Goal: Find contact information: Find contact information

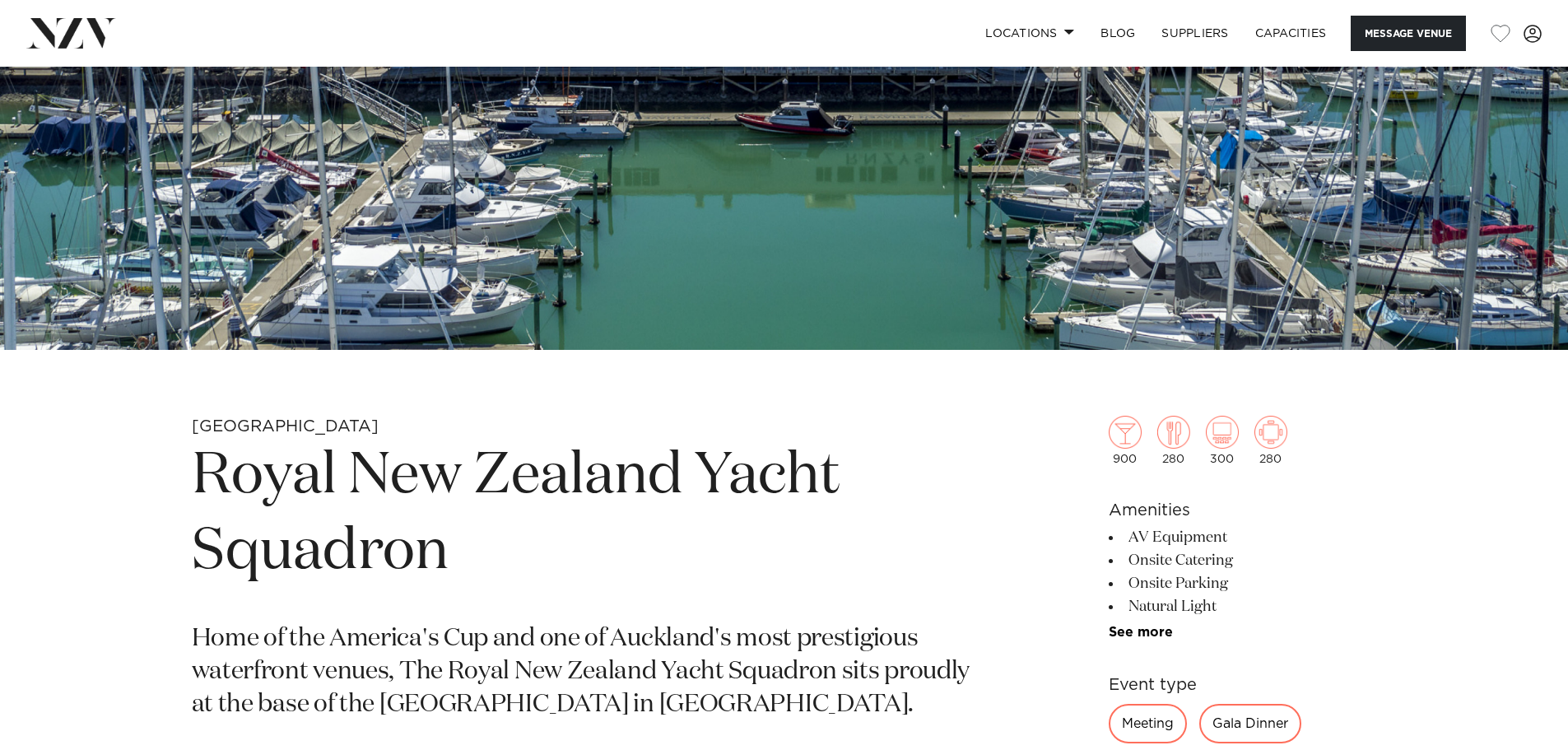
scroll to position [741, 0]
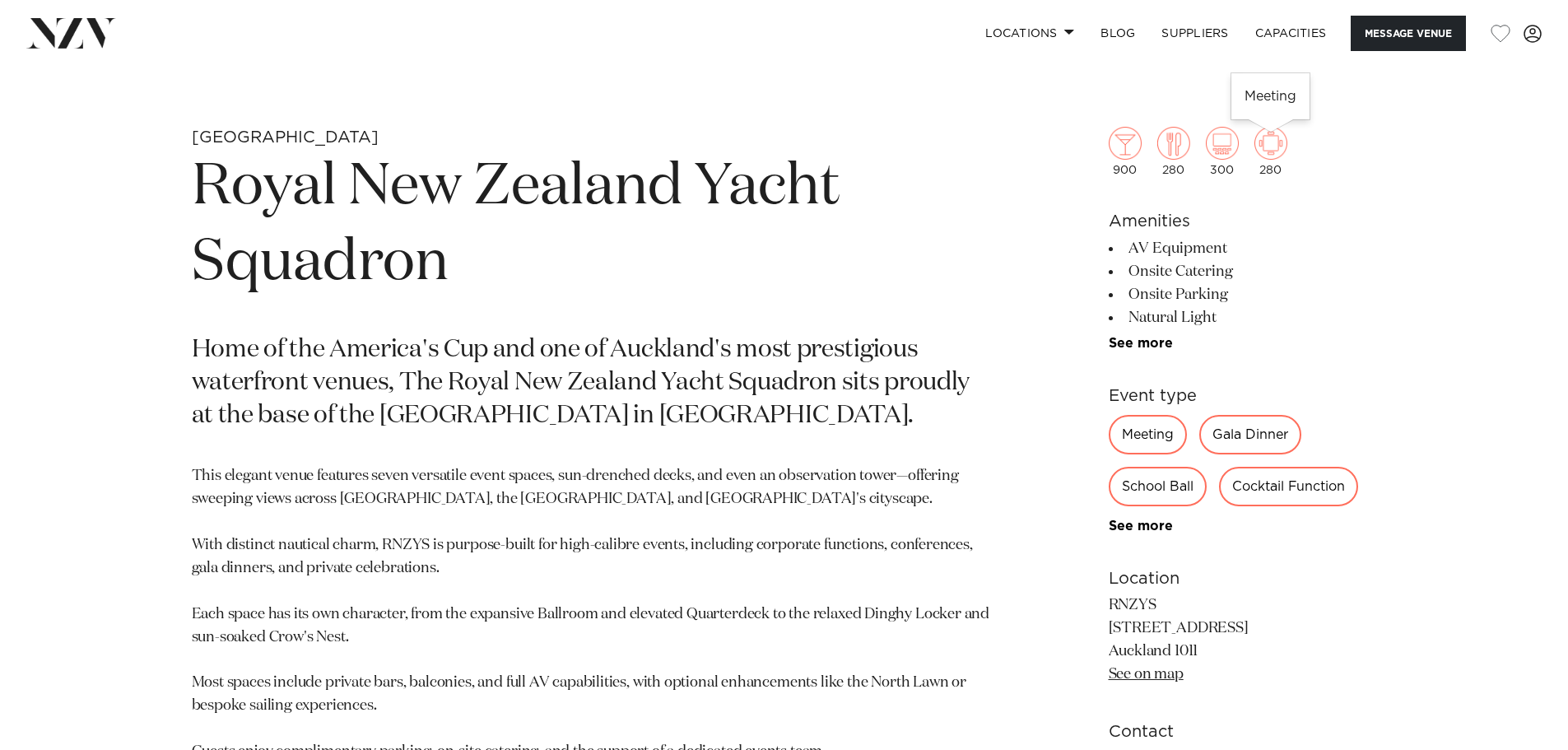
click at [1265, 169] on div "280" at bounding box center [1270, 151] width 33 height 49
drag, startPoint x: 1184, startPoint y: 172, endPoint x: 1159, endPoint y: 169, distance: 25.2
click at [1159, 169] on div "280" at bounding box center [1173, 151] width 33 height 49
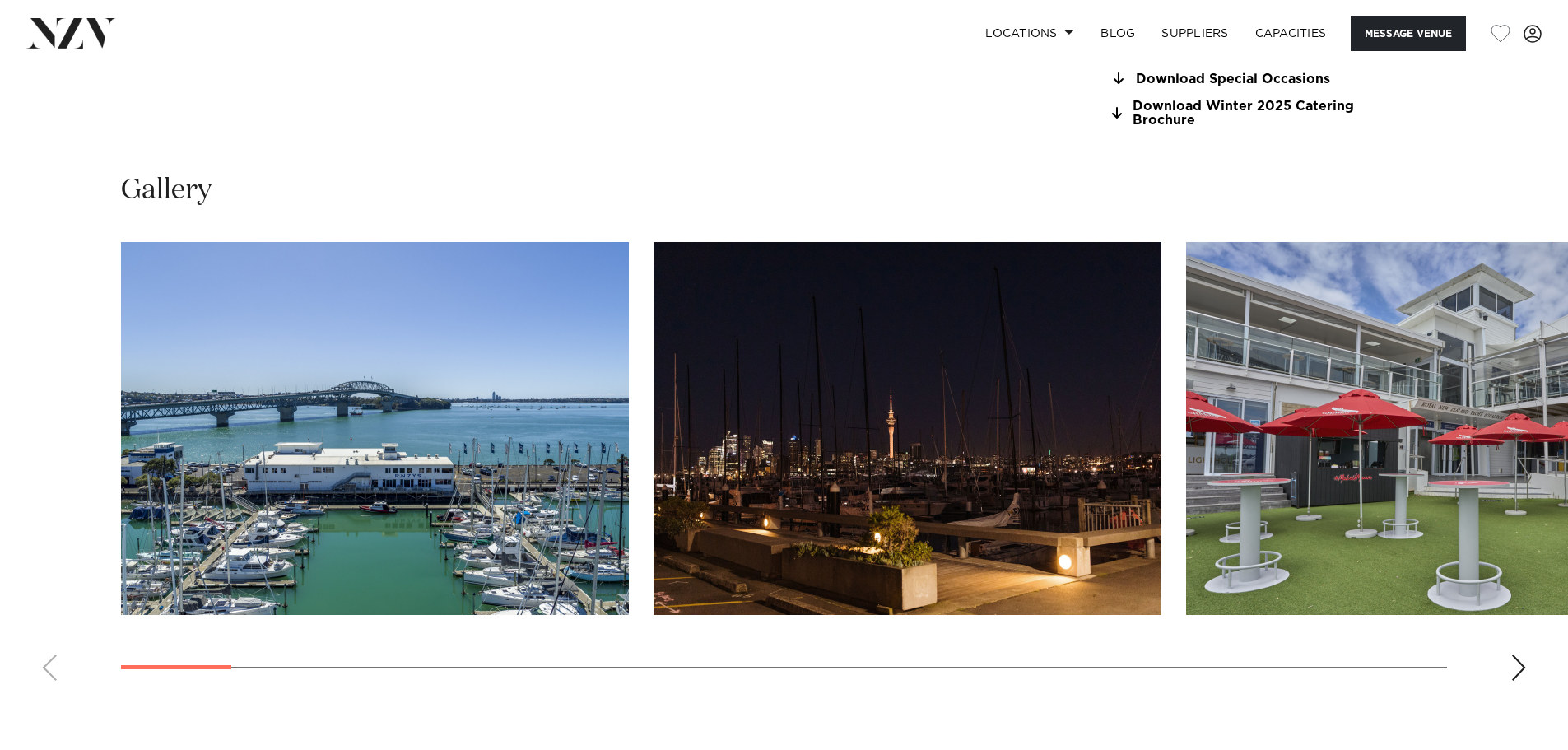
scroll to position [1646, 0]
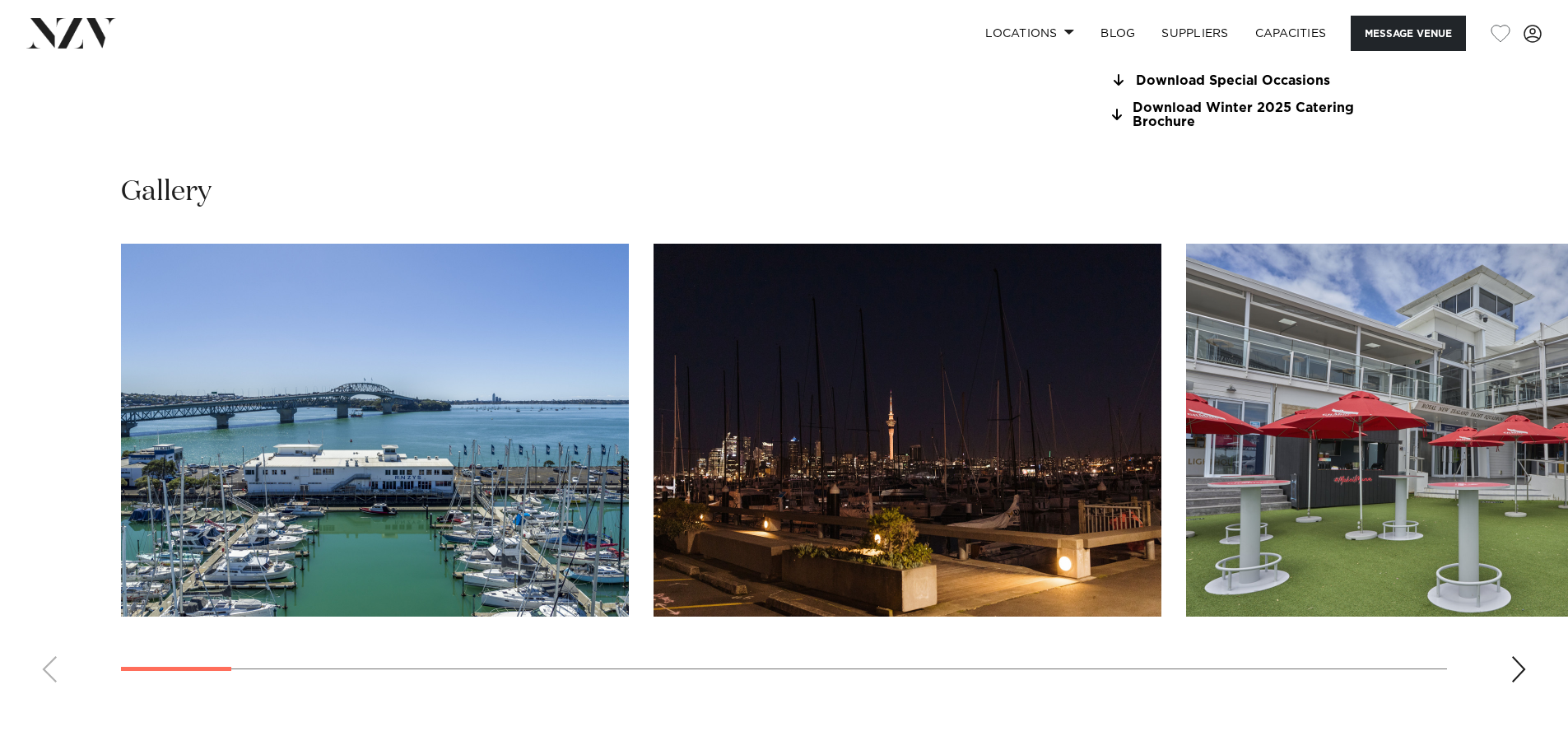
click at [1525, 673] on div "Next slide" at bounding box center [1519, 669] width 17 height 26
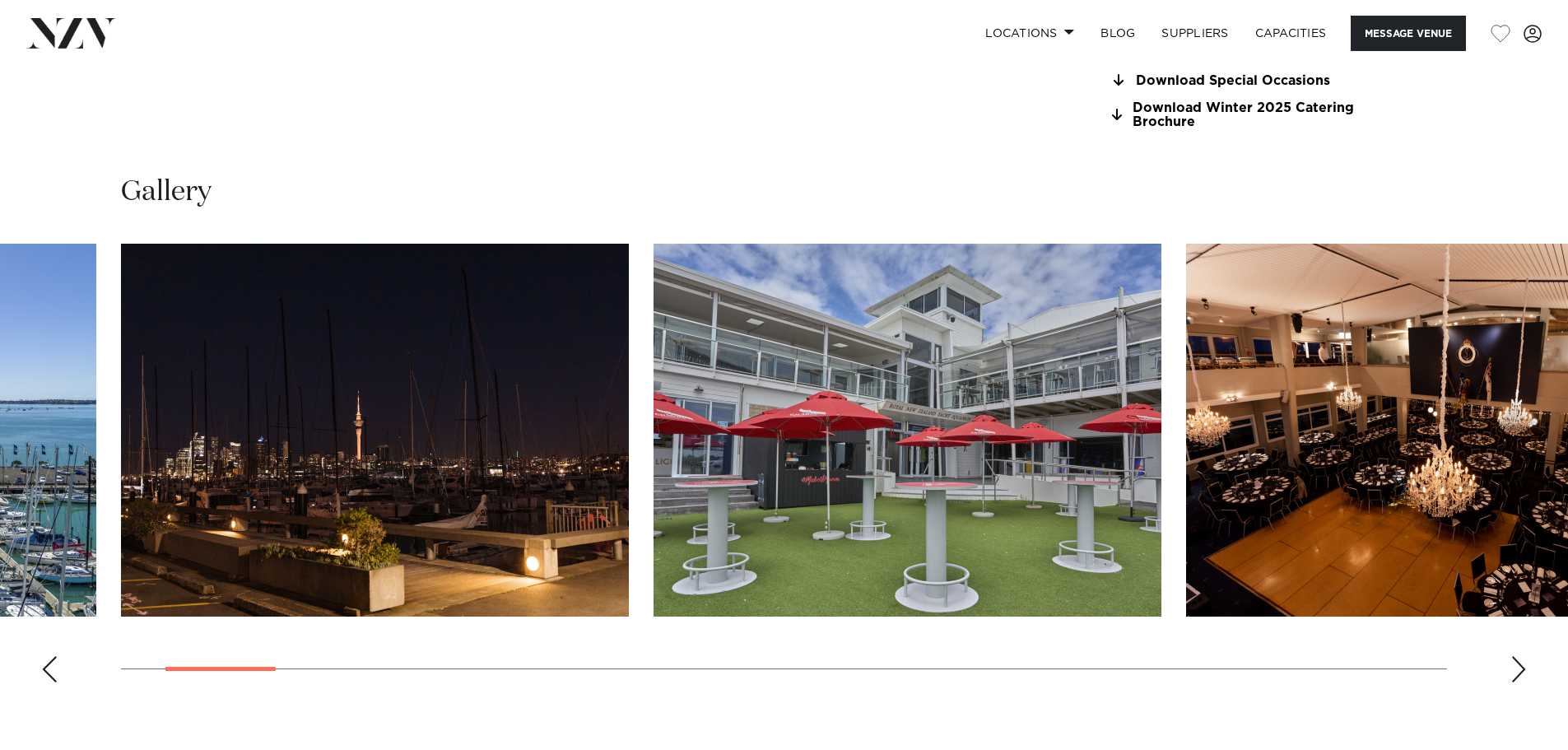
click at [1522, 675] on div "Next slide" at bounding box center [1519, 669] width 17 height 26
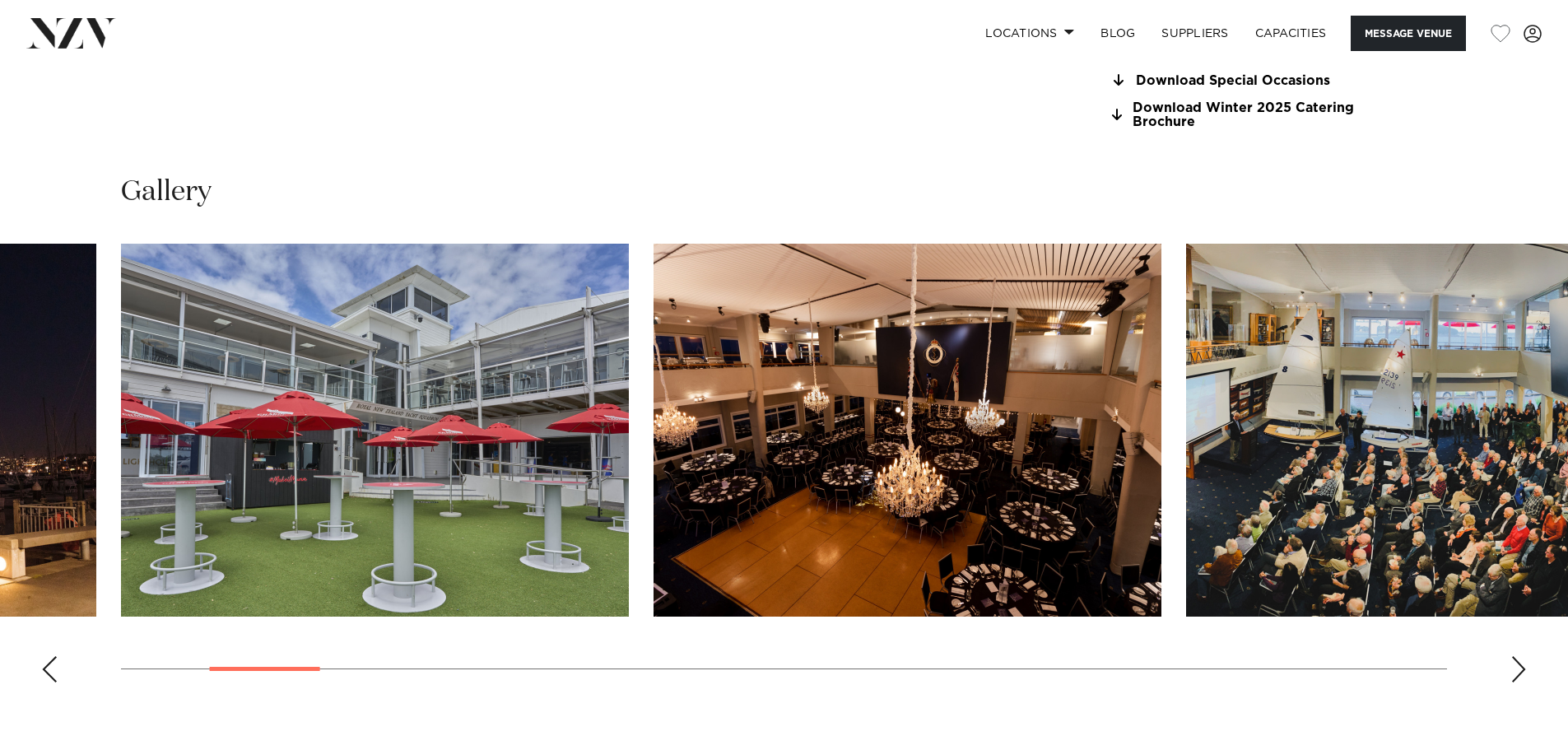
click at [1522, 675] on div "Next slide" at bounding box center [1519, 669] width 17 height 26
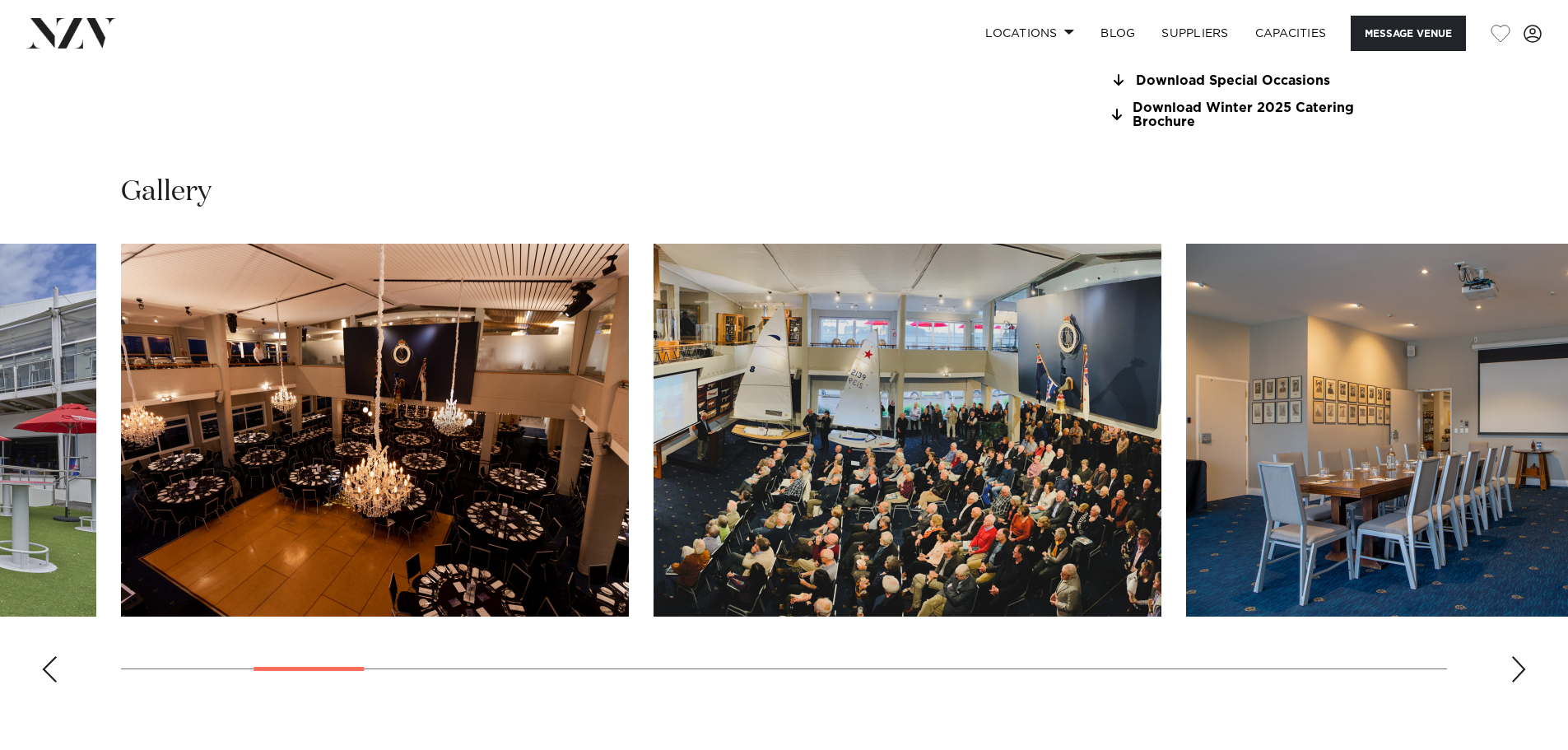
click at [1522, 675] on div "Next slide" at bounding box center [1519, 669] width 17 height 26
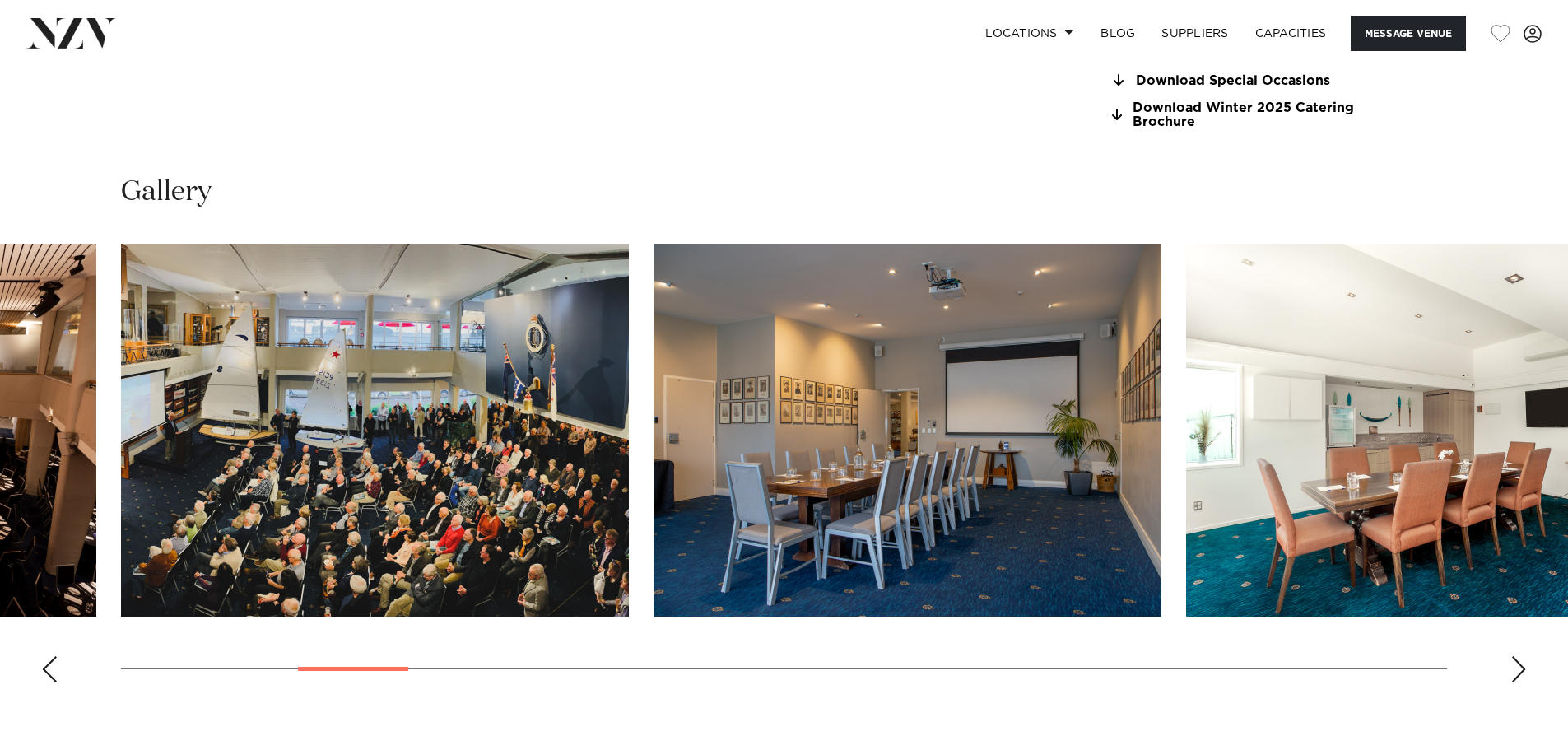
click at [1522, 675] on div "Next slide" at bounding box center [1519, 669] width 17 height 26
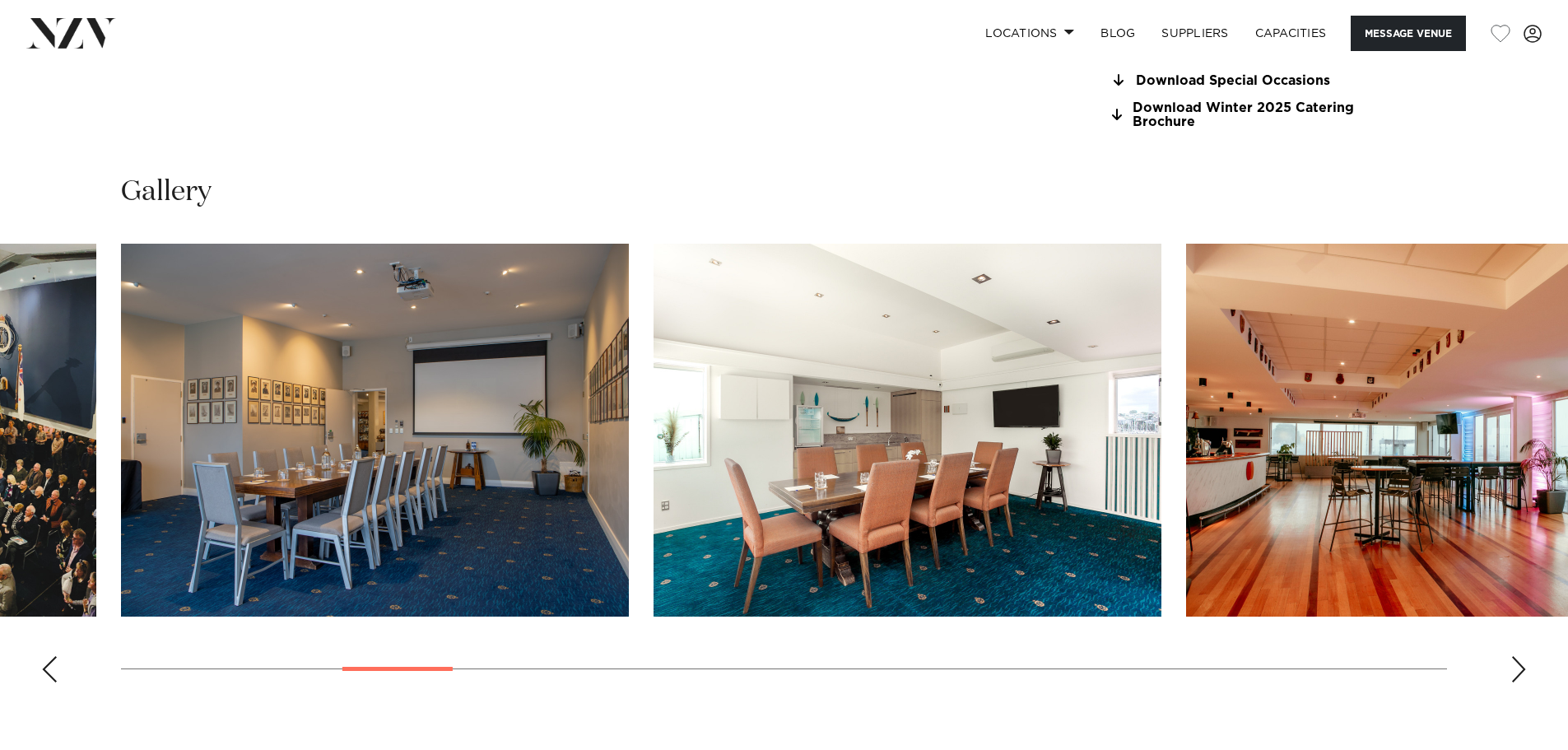
click at [1522, 675] on div "Next slide" at bounding box center [1519, 669] width 17 height 26
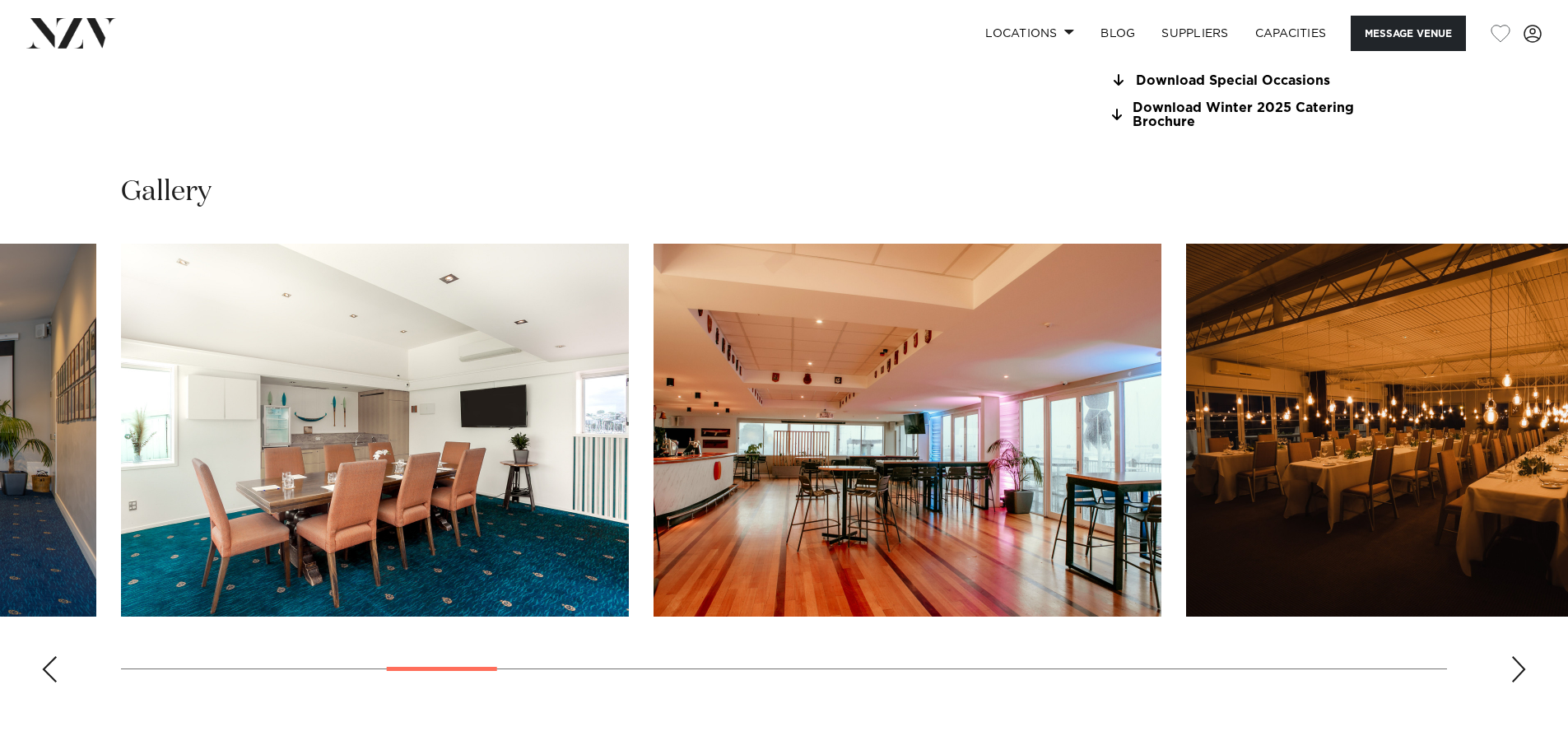
click at [1522, 675] on div "Next slide" at bounding box center [1519, 669] width 17 height 26
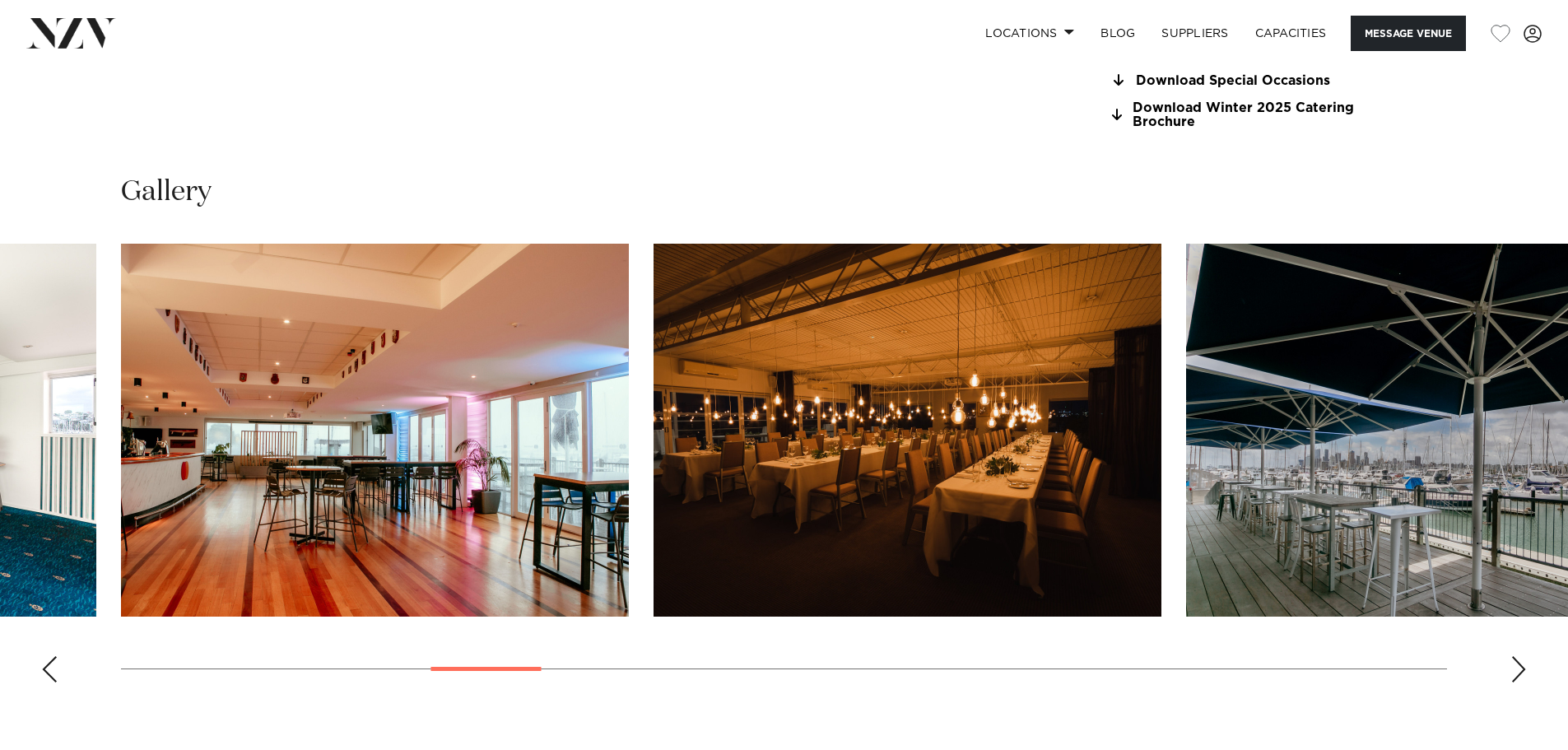
click at [1522, 675] on div "Next slide" at bounding box center [1519, 669] width 17 height 26
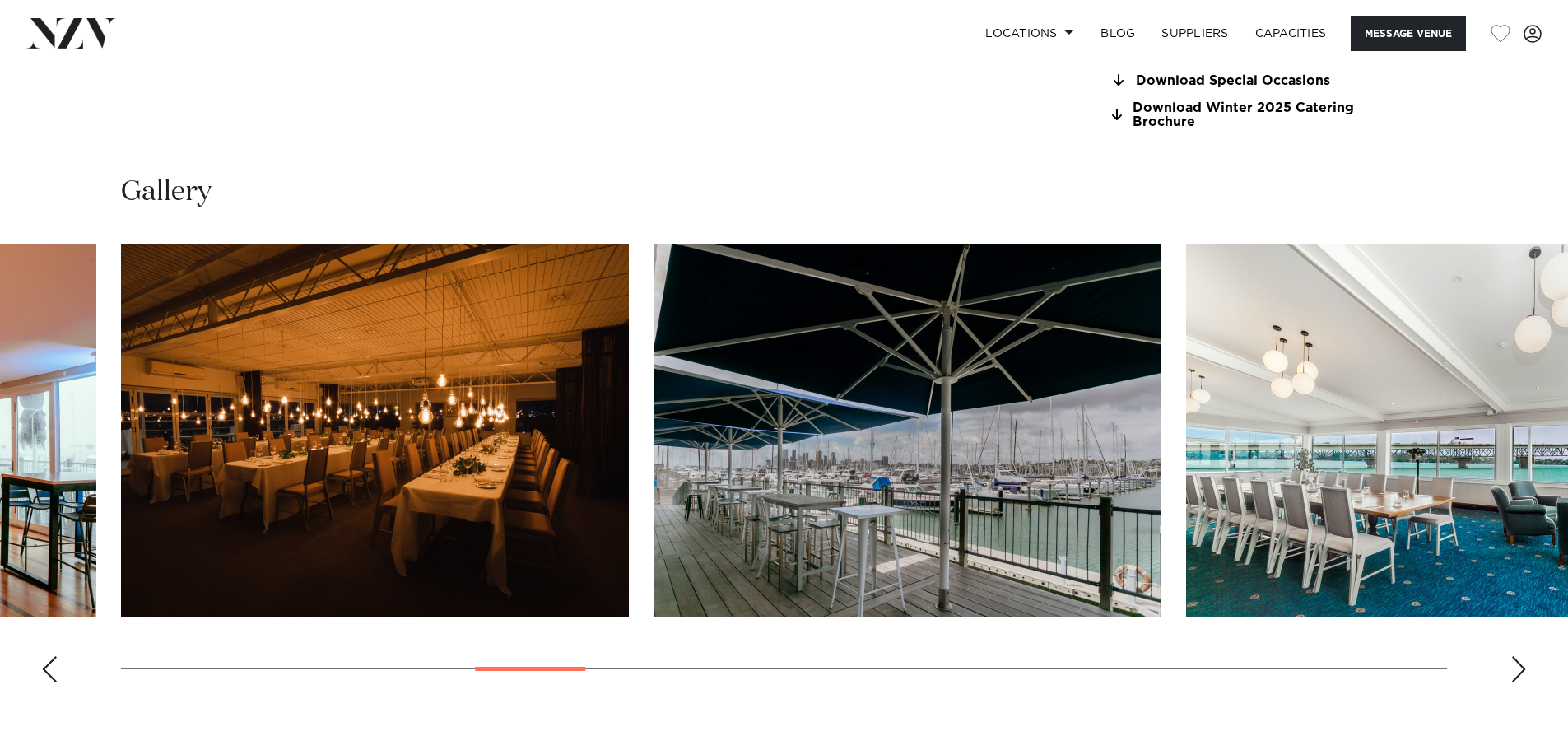
click at [1522, 675] on div "Next slide" at bounding box center [1519, 669] width 17 height 26
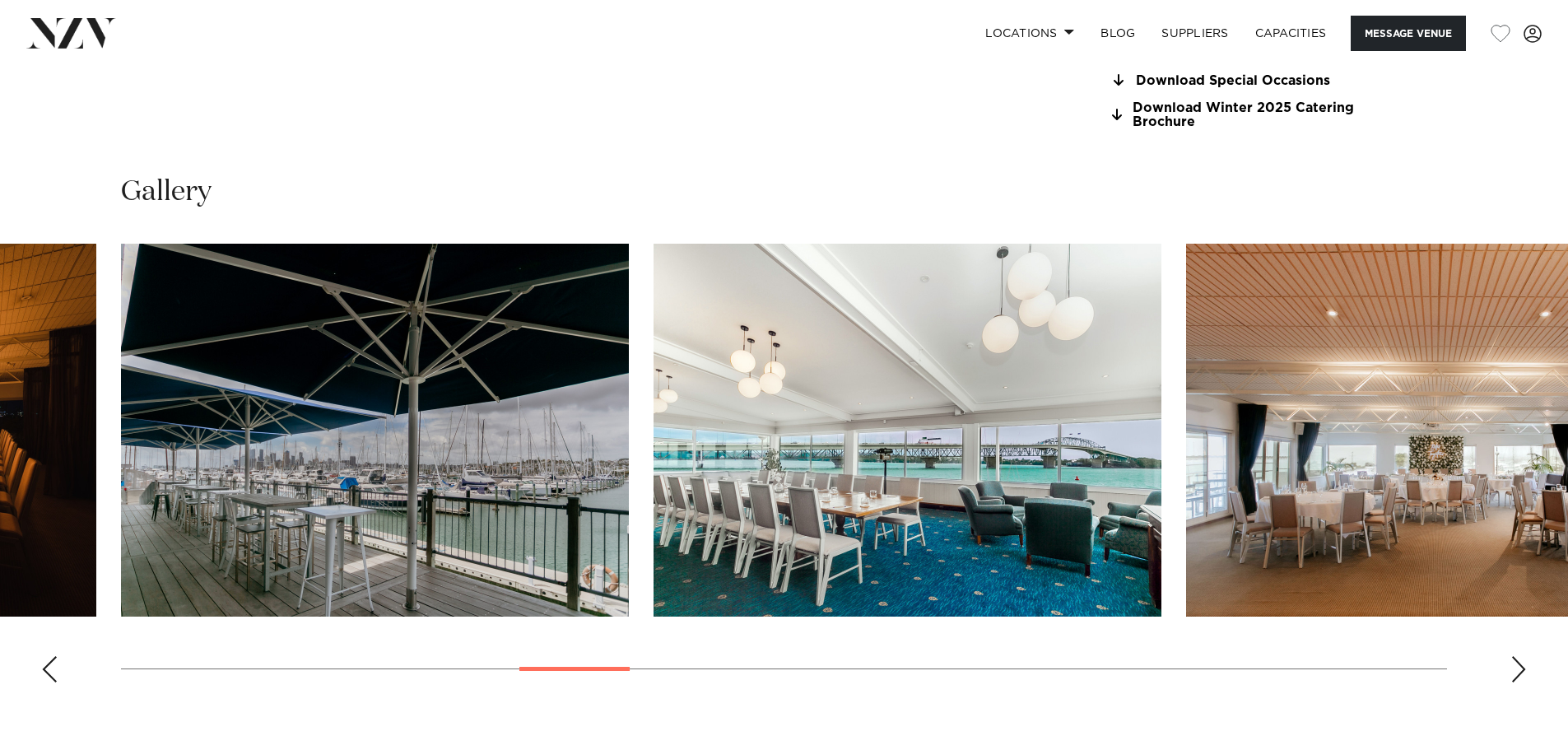
click at [1522, 675] on div "Next slide" at bounding box center [1519, 669] width 17 height 26
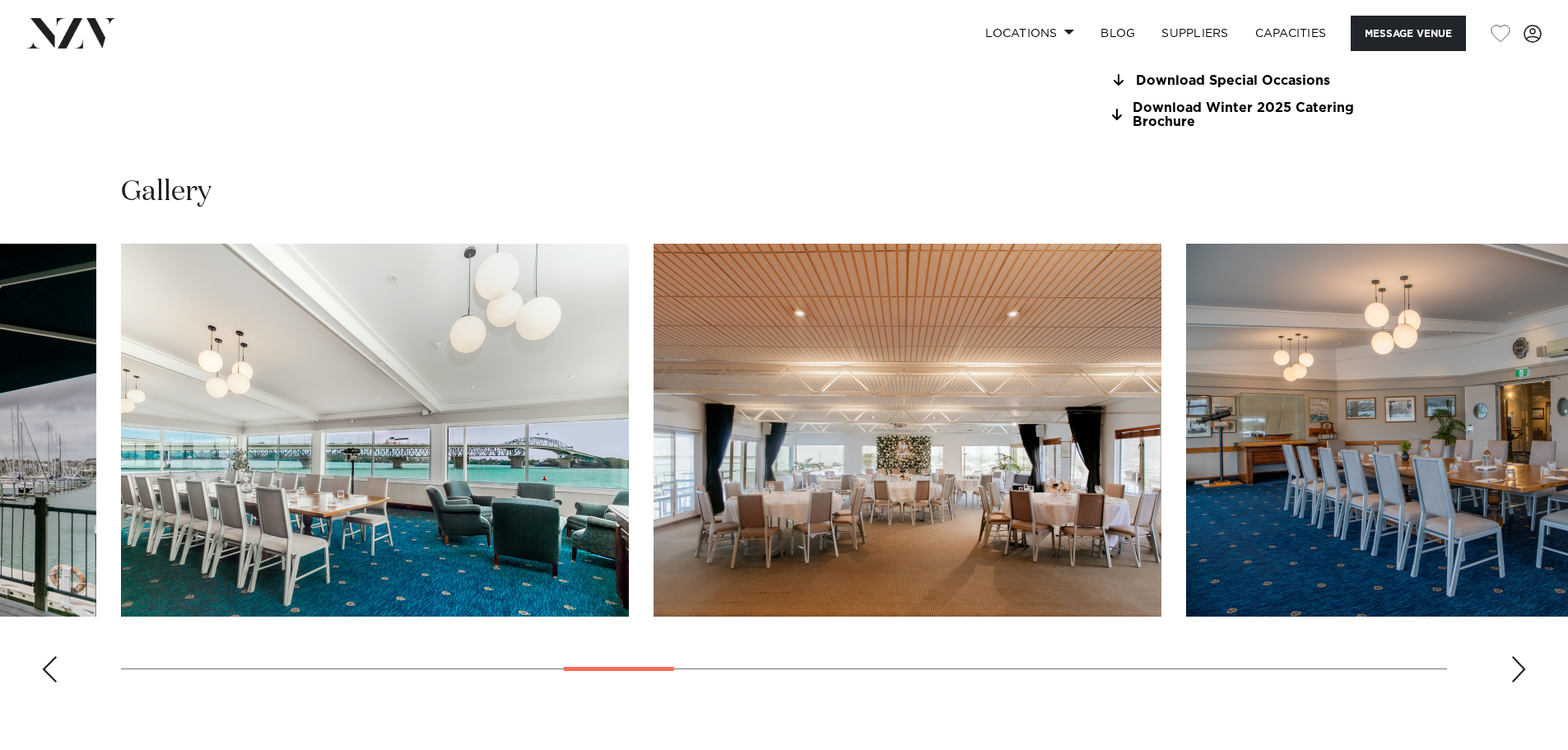
click at [1522, 675] on div "Next slide" at bounding box center [1519, 669] width 17 height 26
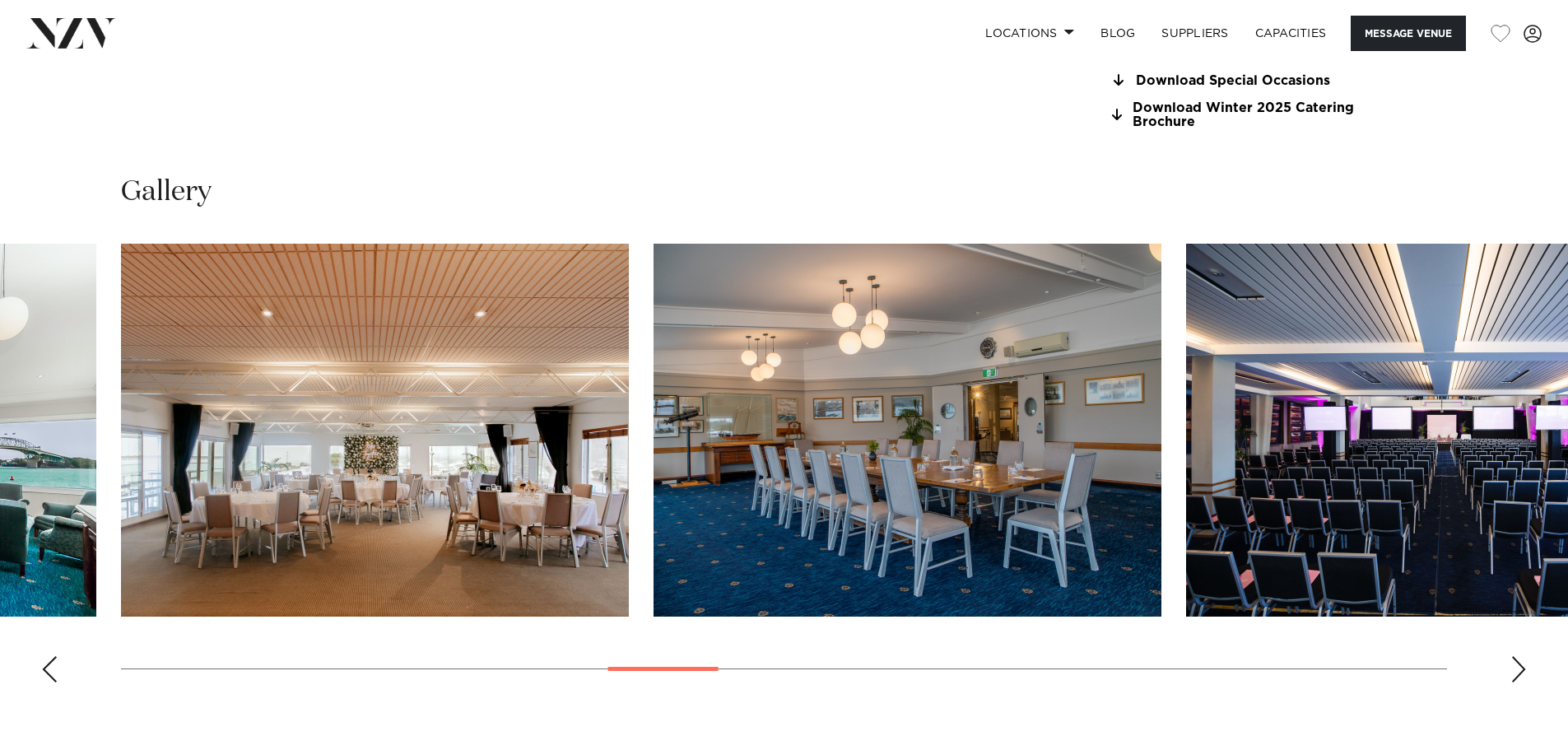
click at [1522, 675] on div "Next slide" at bounding box center [1519, 669] width 17 height 26
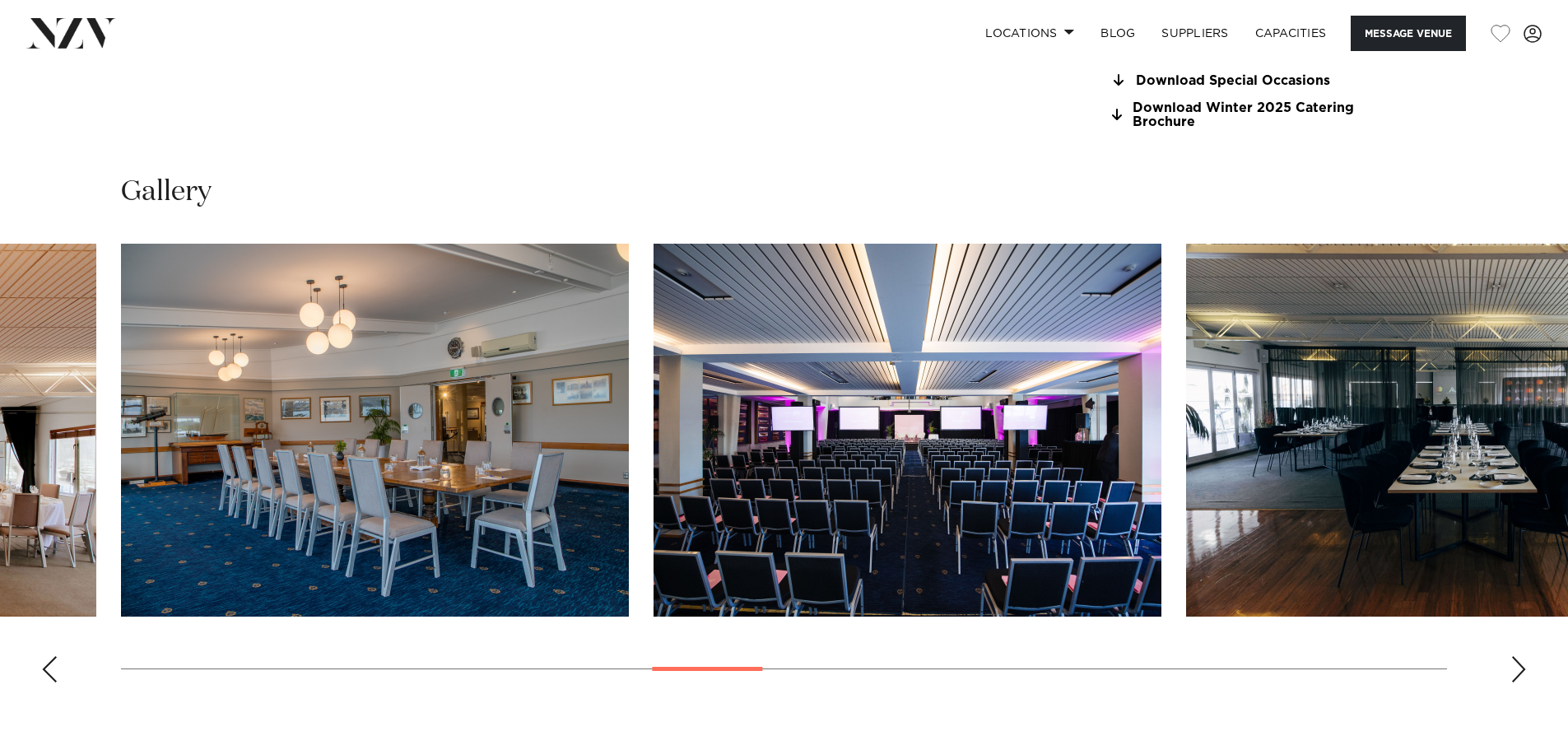
click at [1522, 675] on div "Next slide" at bounding box center [1519, 669] width 17 height 26
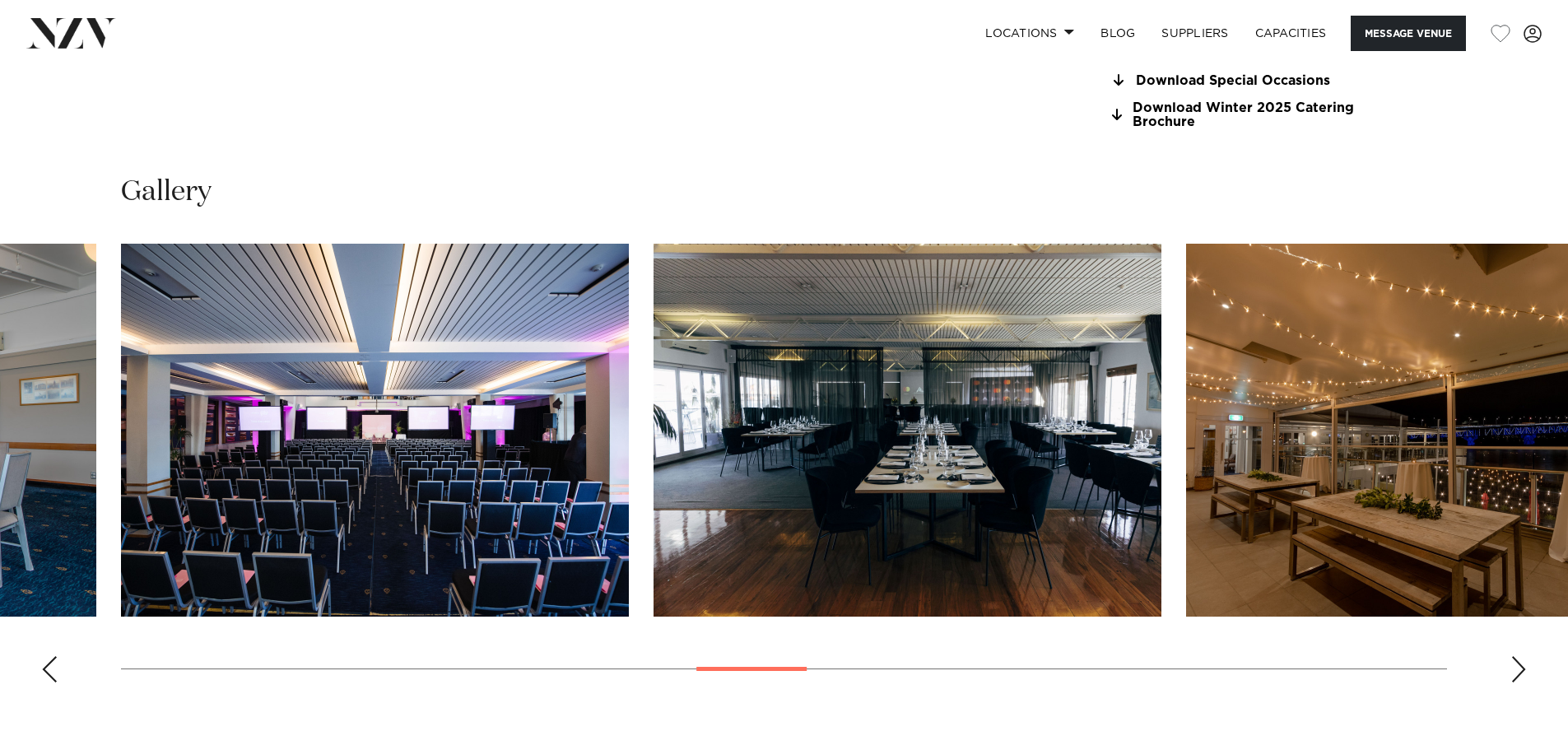
click at [1522, 675] on div "Next slide" at bounding box center [1519, 669] width 17 height 26
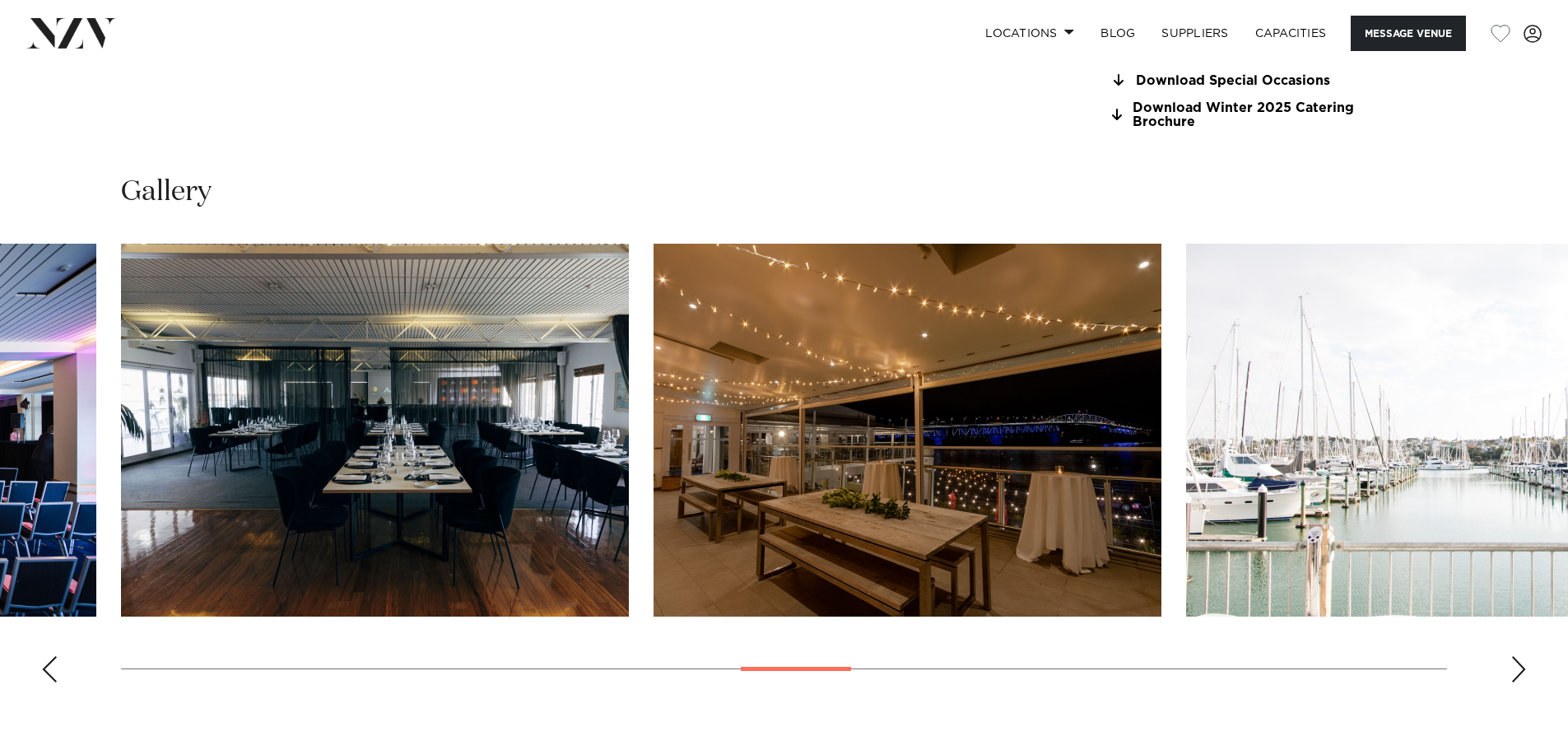
click at [1522, 675] on div "Next slide" at bounding box center [1519, 669] width 17 height 26
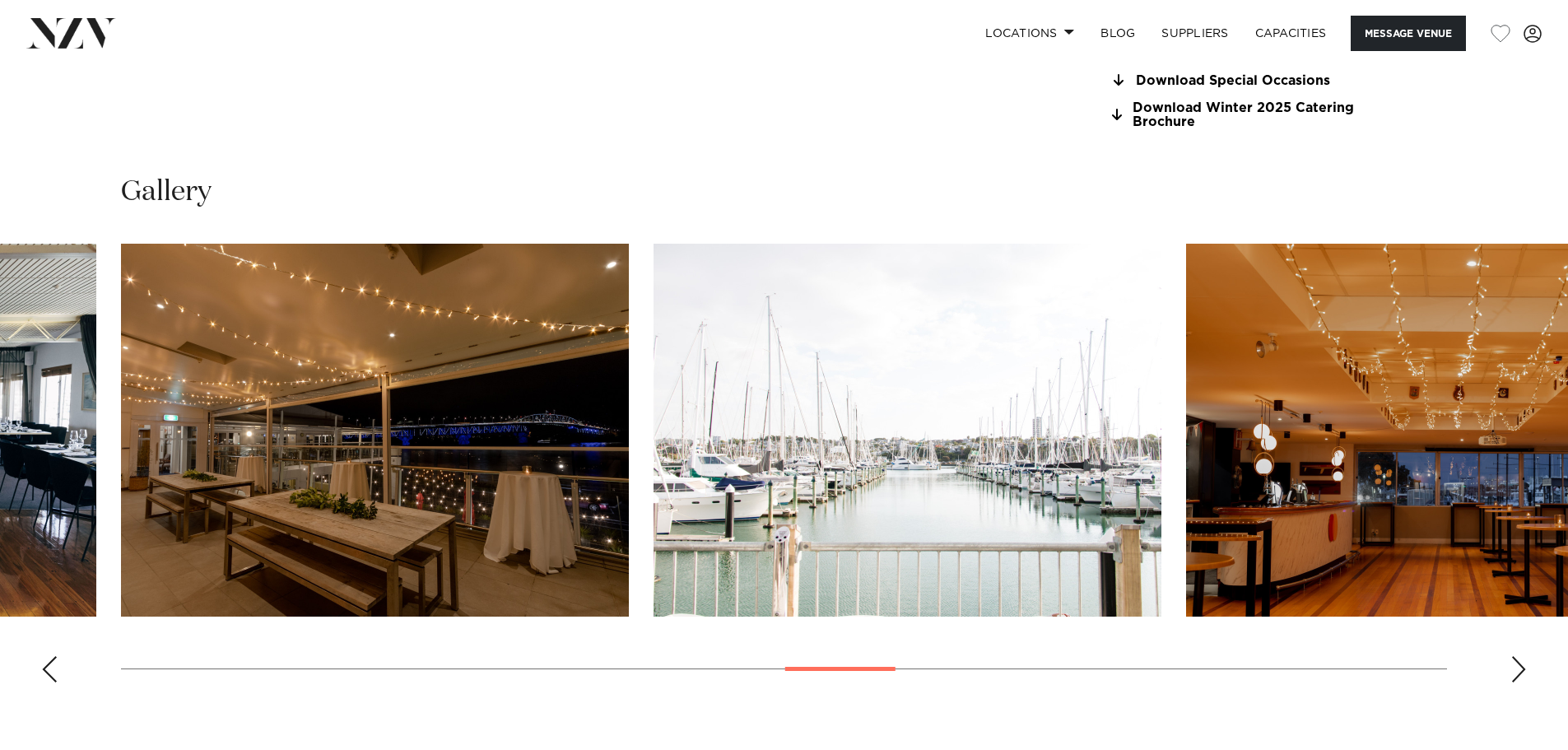
click at [1522, 675] on div "Next slide" at bounding box center [1519, 669] width 17 height 26
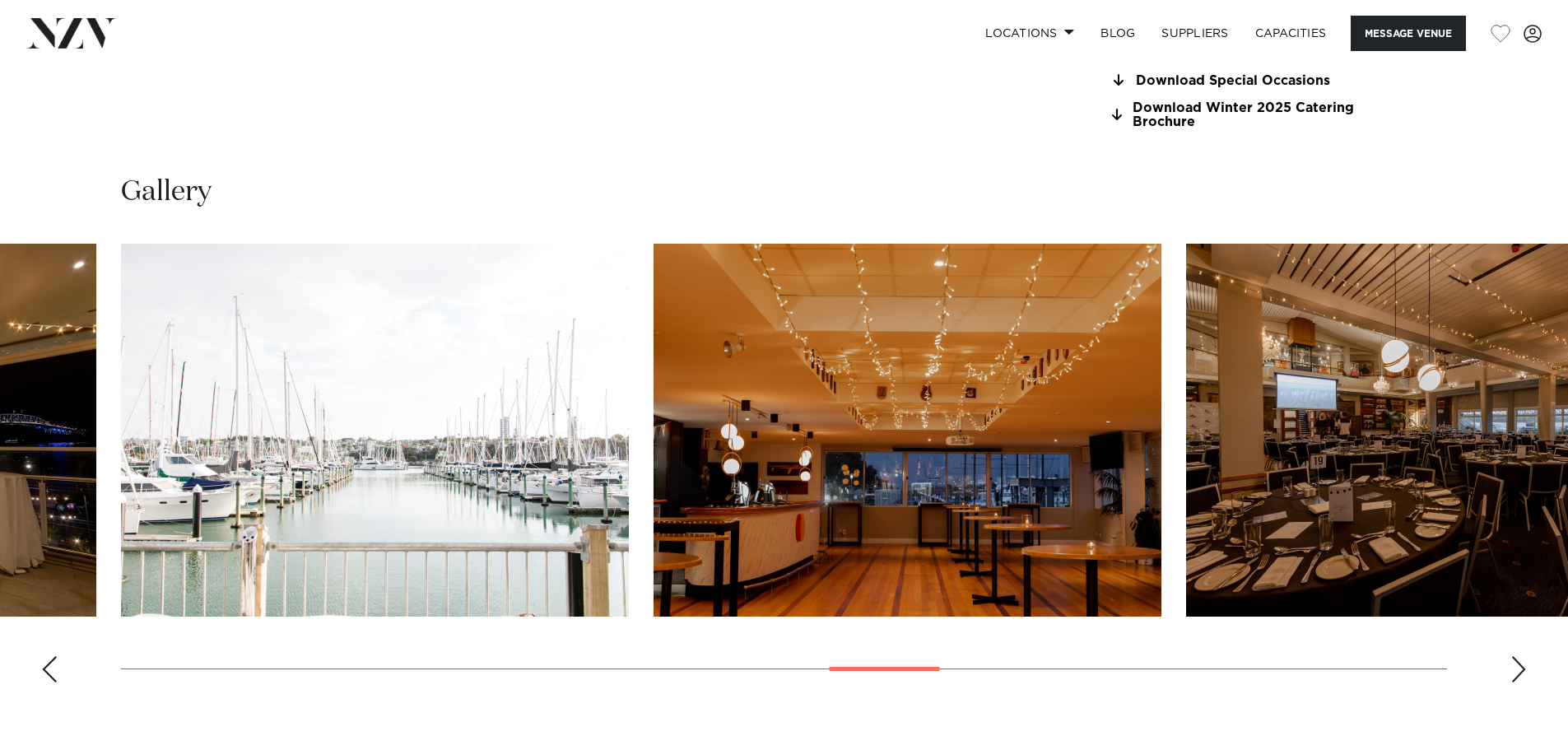
click at [1522, 675] on div "Next slide" at bounding box center [1519, 669] width 17 height 26
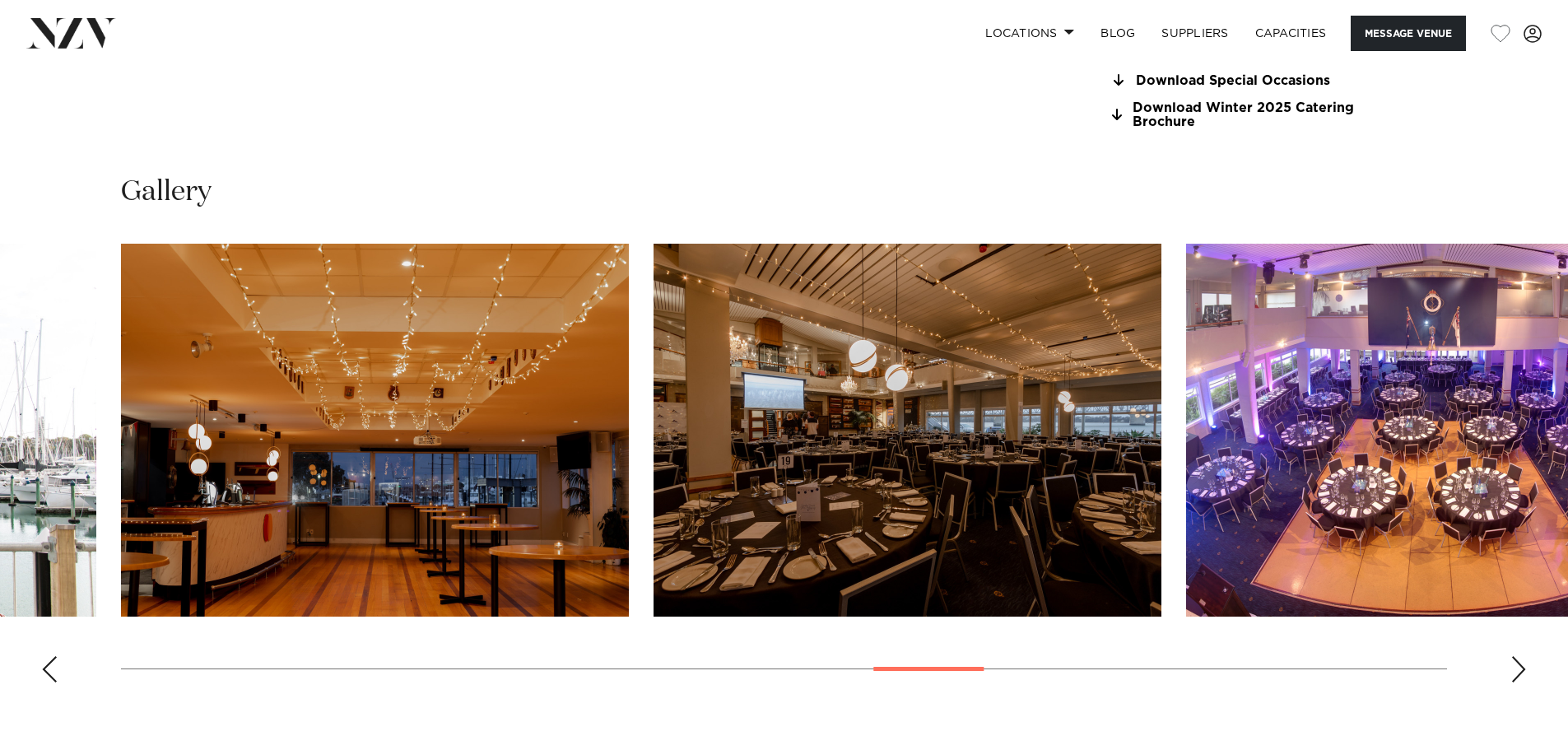
click at [919, 413] on img "19 / 30" at bounding box center [907, 430] width 508 height 372
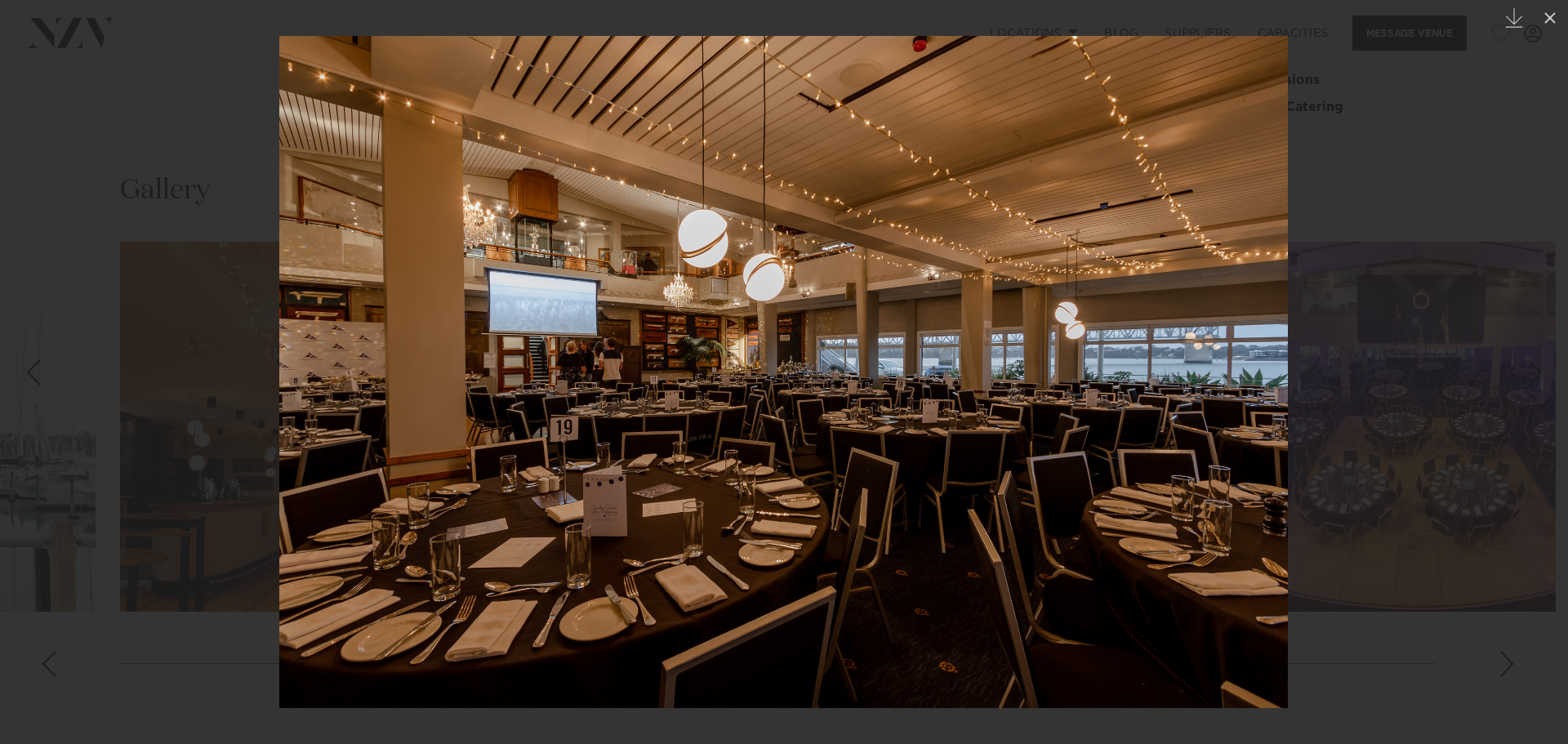
click at [1496, 664] on div at bounding box center [784, 372] width 1568 height 744
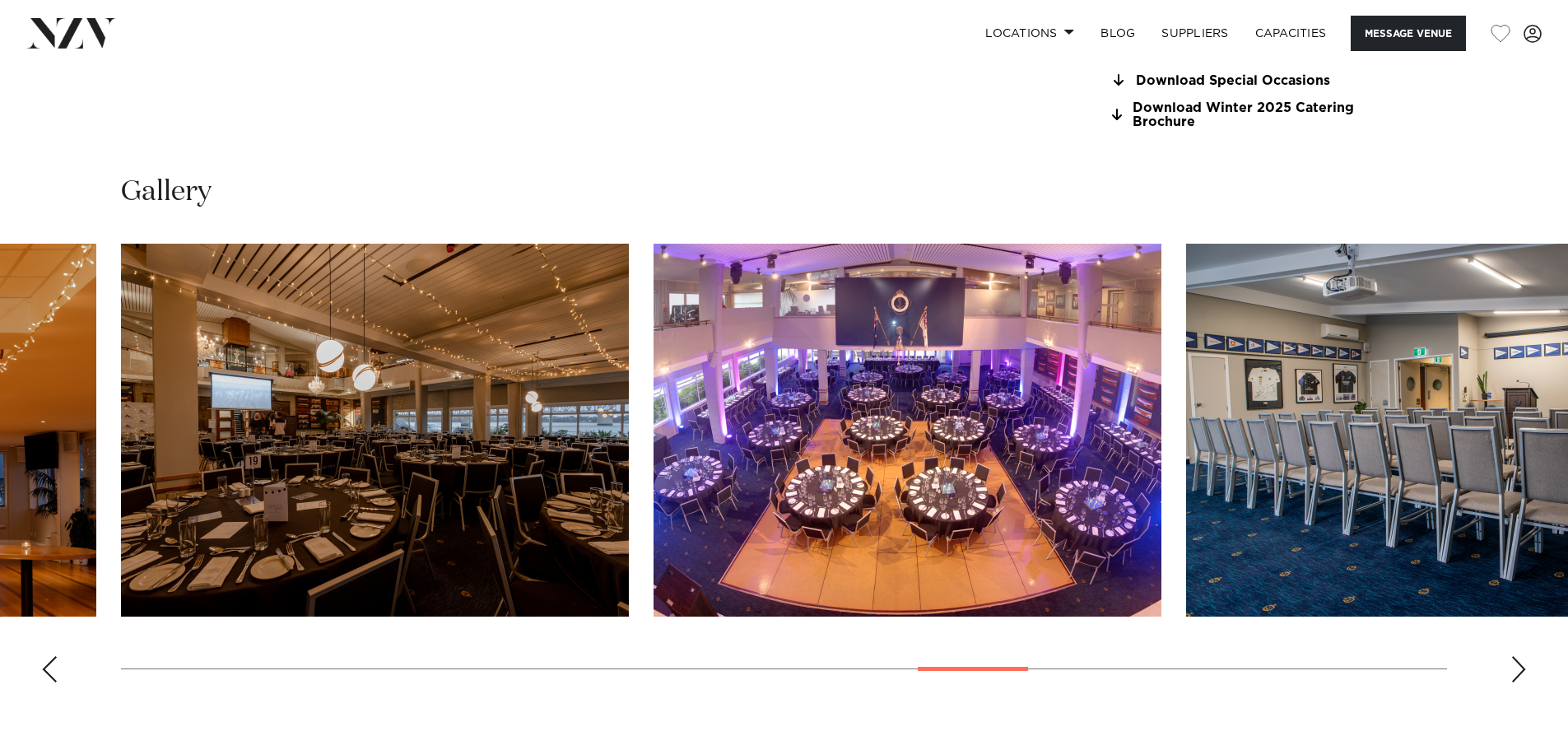
click at [1059, 424] on img "20 / 30" at bounding box center [907, 430] width 508 height 372
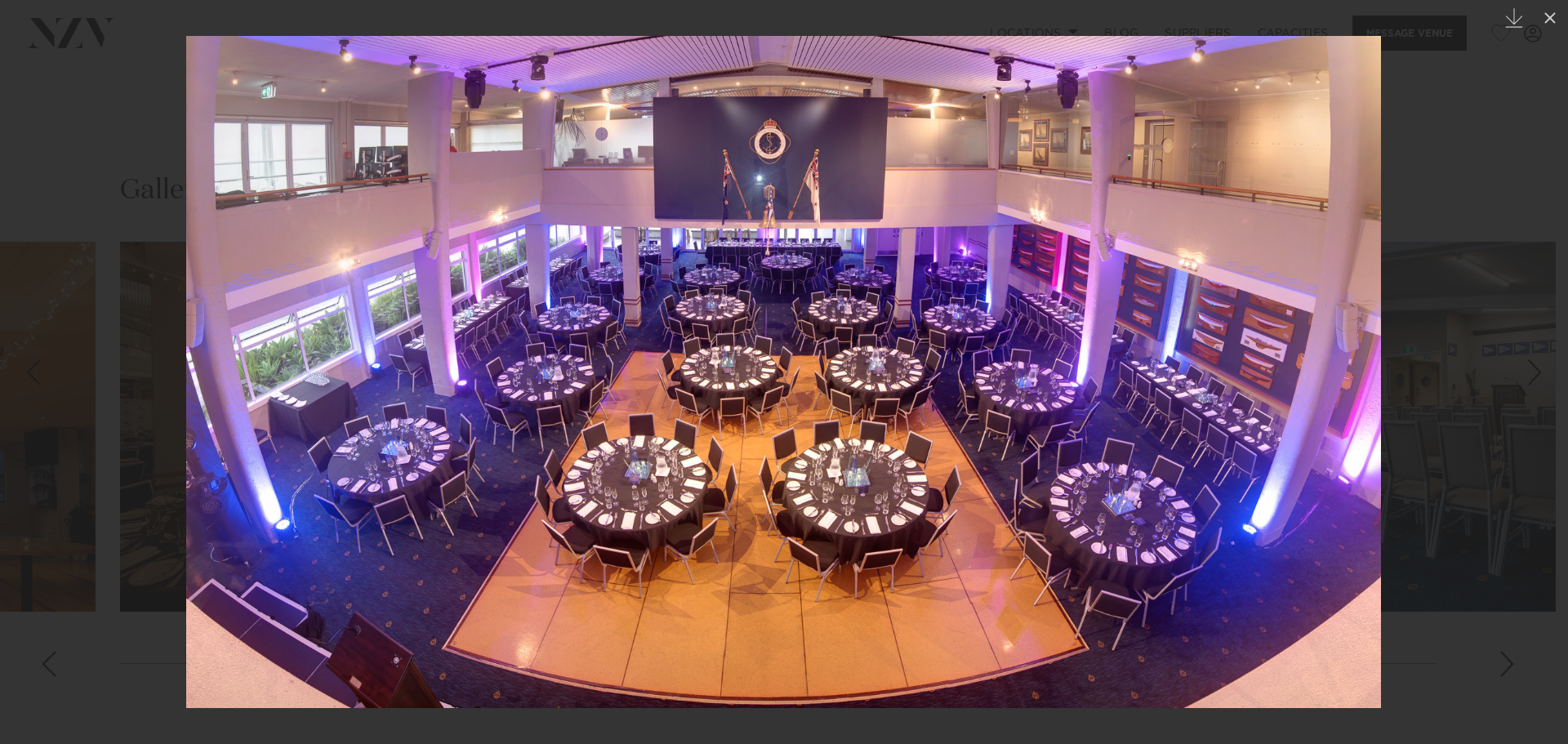
click at [1452, 159] on div at bounding box center [784, 372] width 1568 height 744
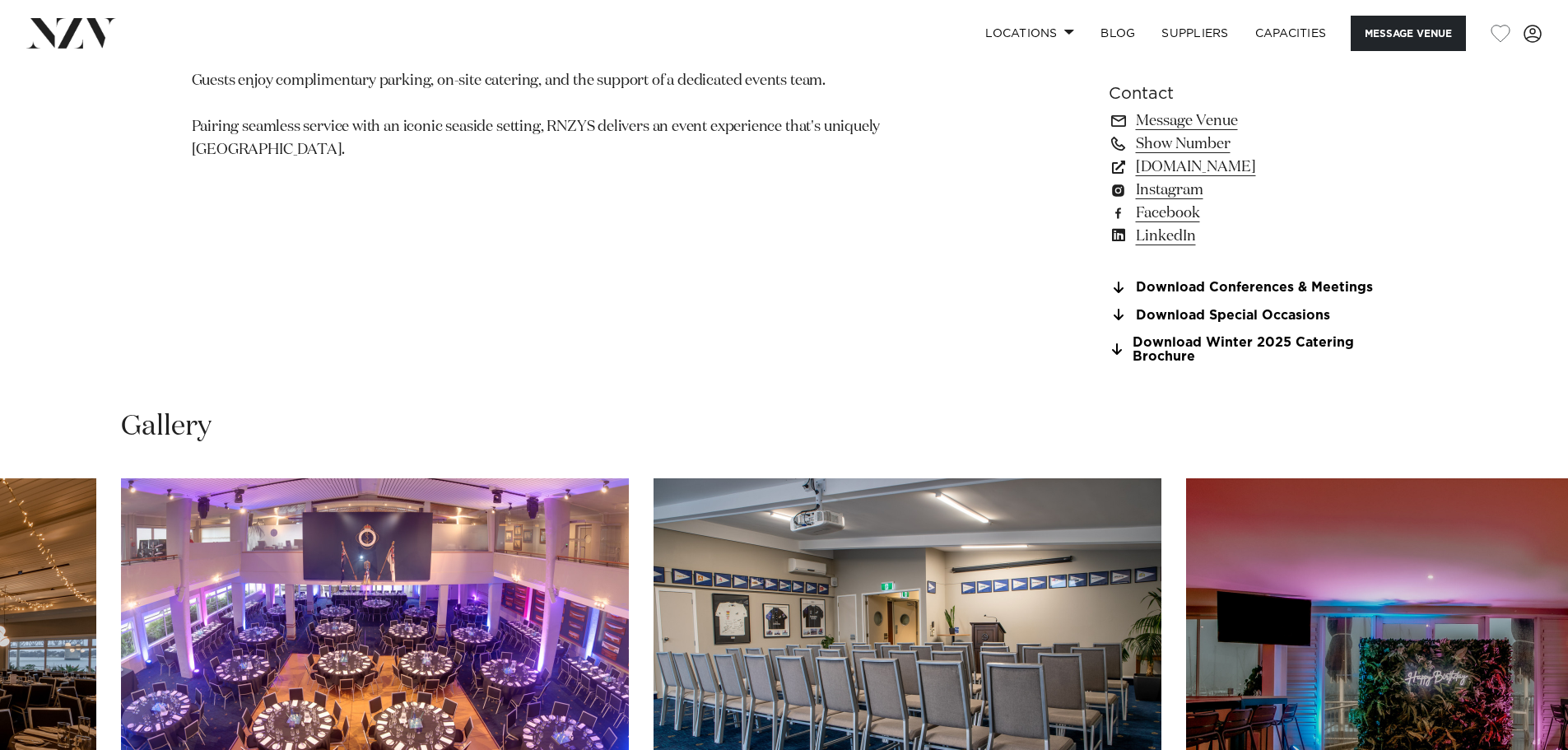
scroll to position [1317, 0]
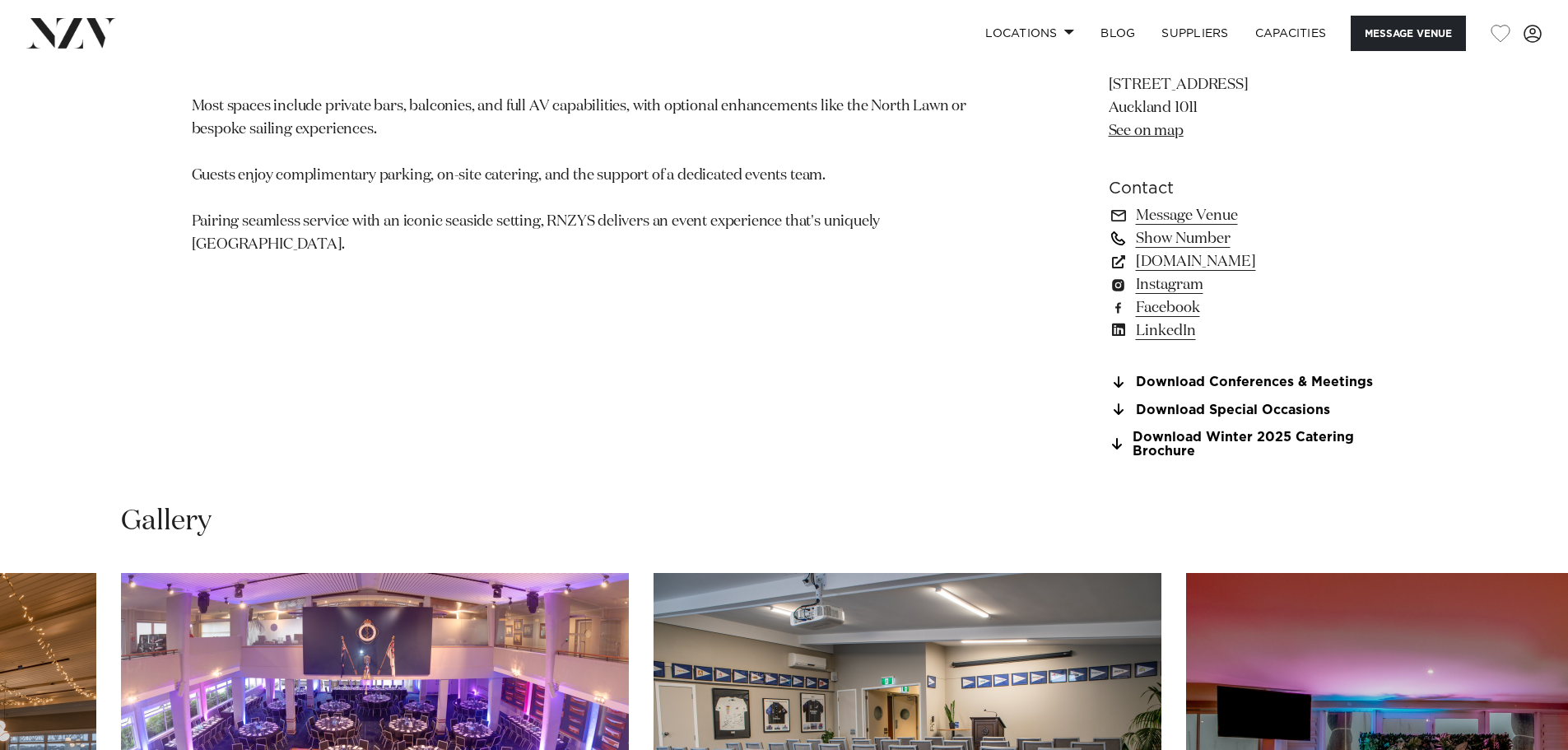
click at [1195, 239] on link "Show Number" at bounding box center [1242, 238] width 268 height 23
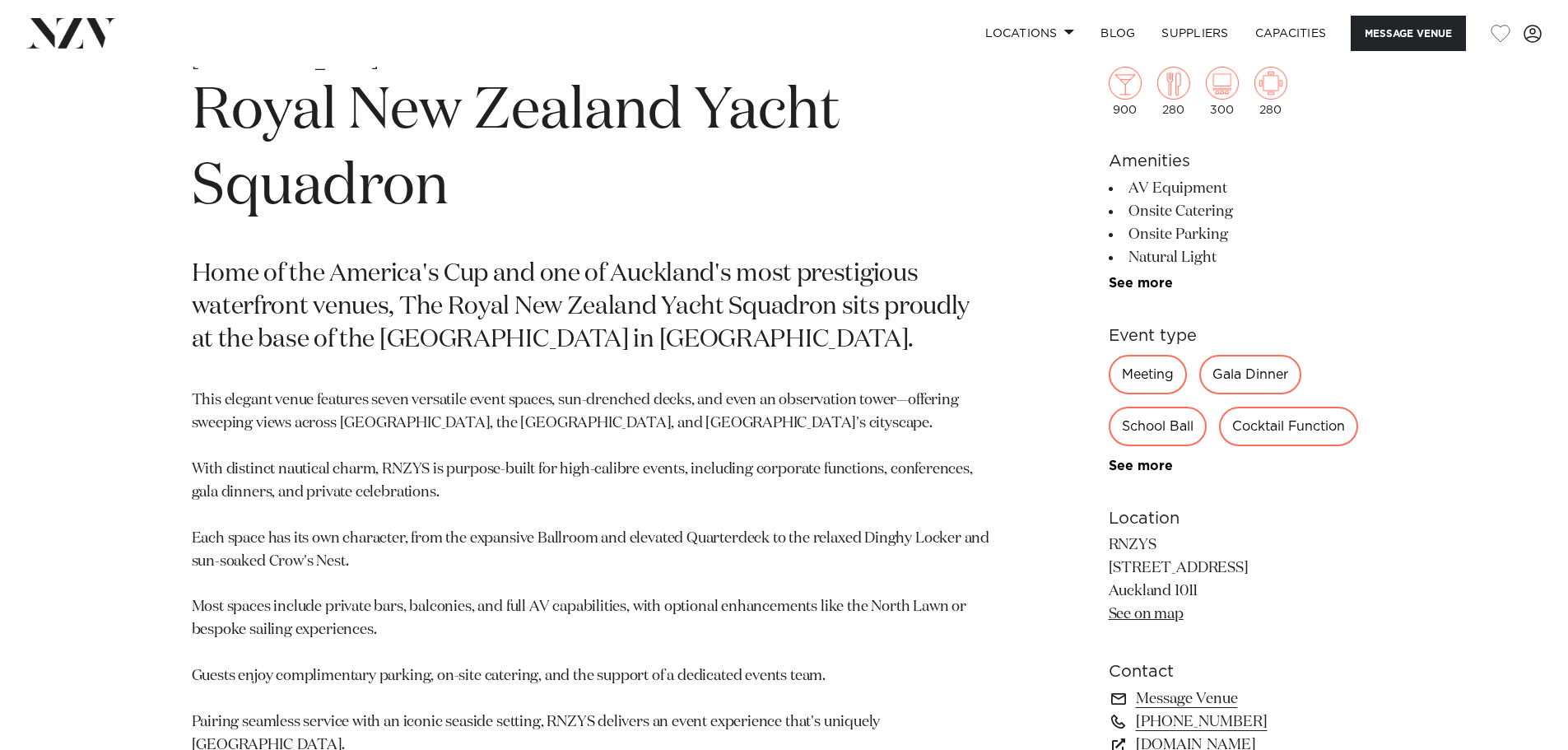
scroll to position [823, 0]
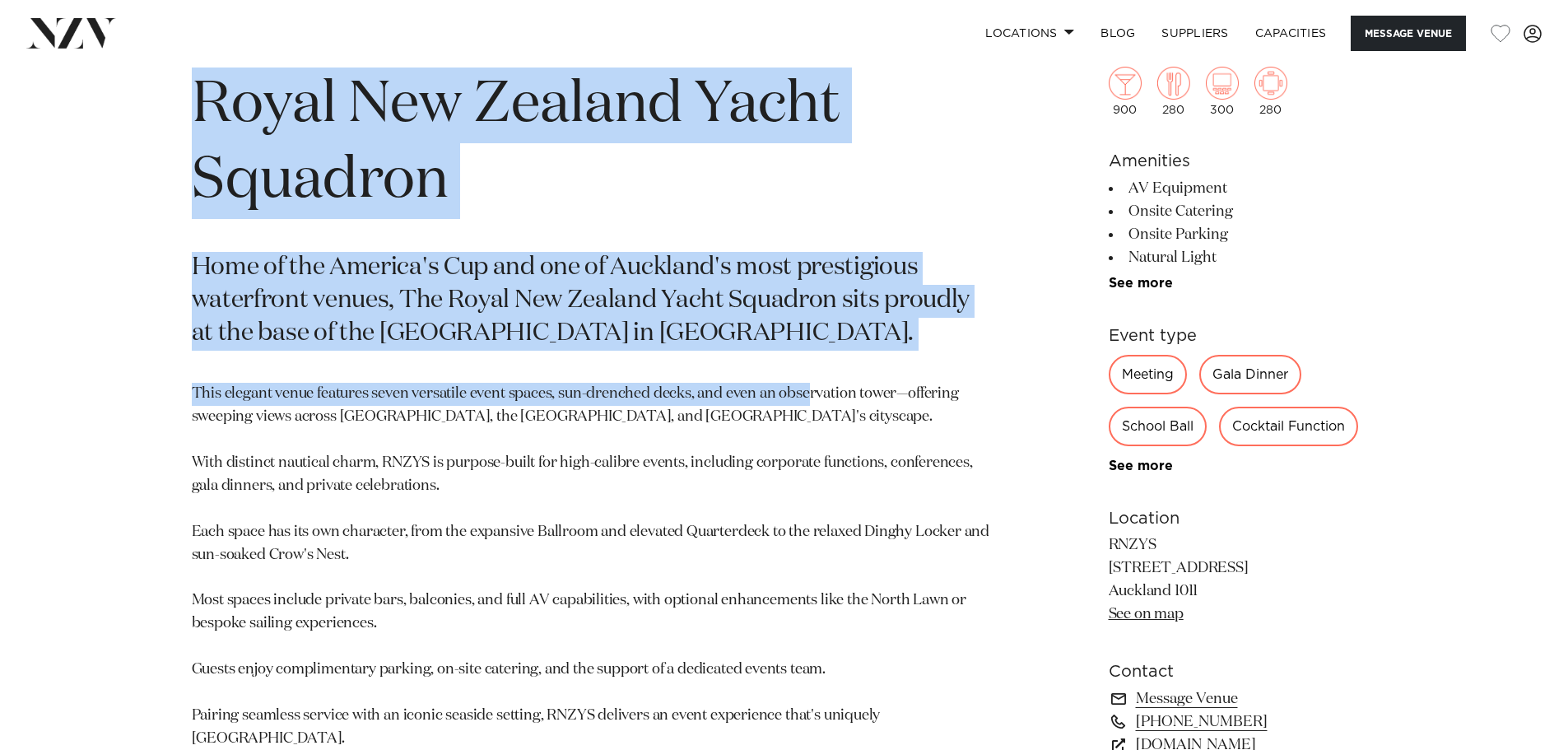
drag, startPoint x: 196, startPoint y: 102, endPoint x: 809, endPoint y: 362, distance: 665.9
click at [809, 362] on section "Auckland Royal New Zealand Yacht Squadron Home of the America's Cup and one of …" at bounding box center [592, 508] width 800 height 928
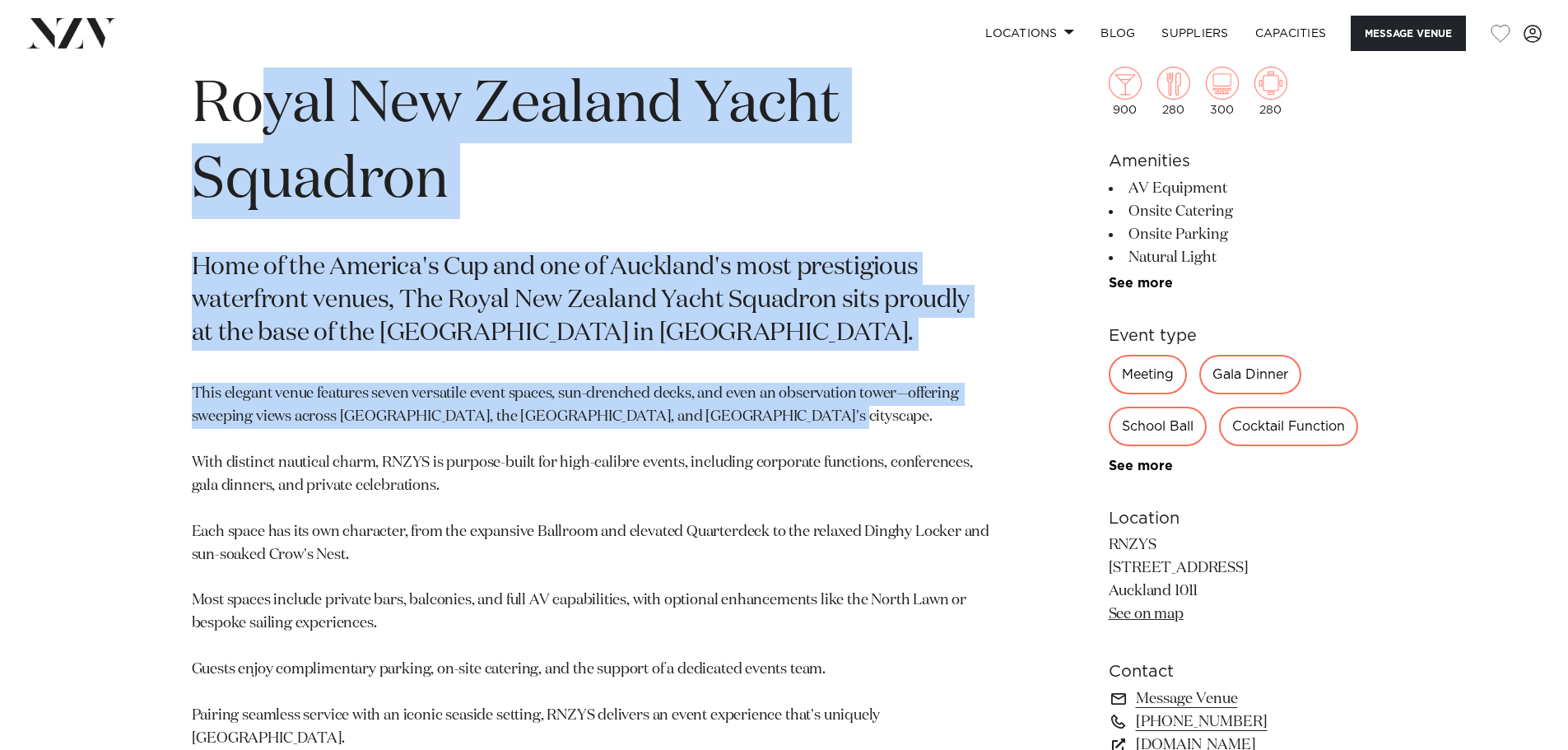
drag, startPoint x: 809, startPoint y: 419, endPoint x: 249, endPoint y: 83, distance: 653.1
click at [249, 83] on section "Auckland Royal New Zealand Yacht Squadron Home of the America's Cup and one of …" at bounding box center [592, 508] width 800 height 928
click at [249, 83] on h1 "Royal New Zealand Yacht Squadron" at bounding box center [592, 143] width 800 height 152
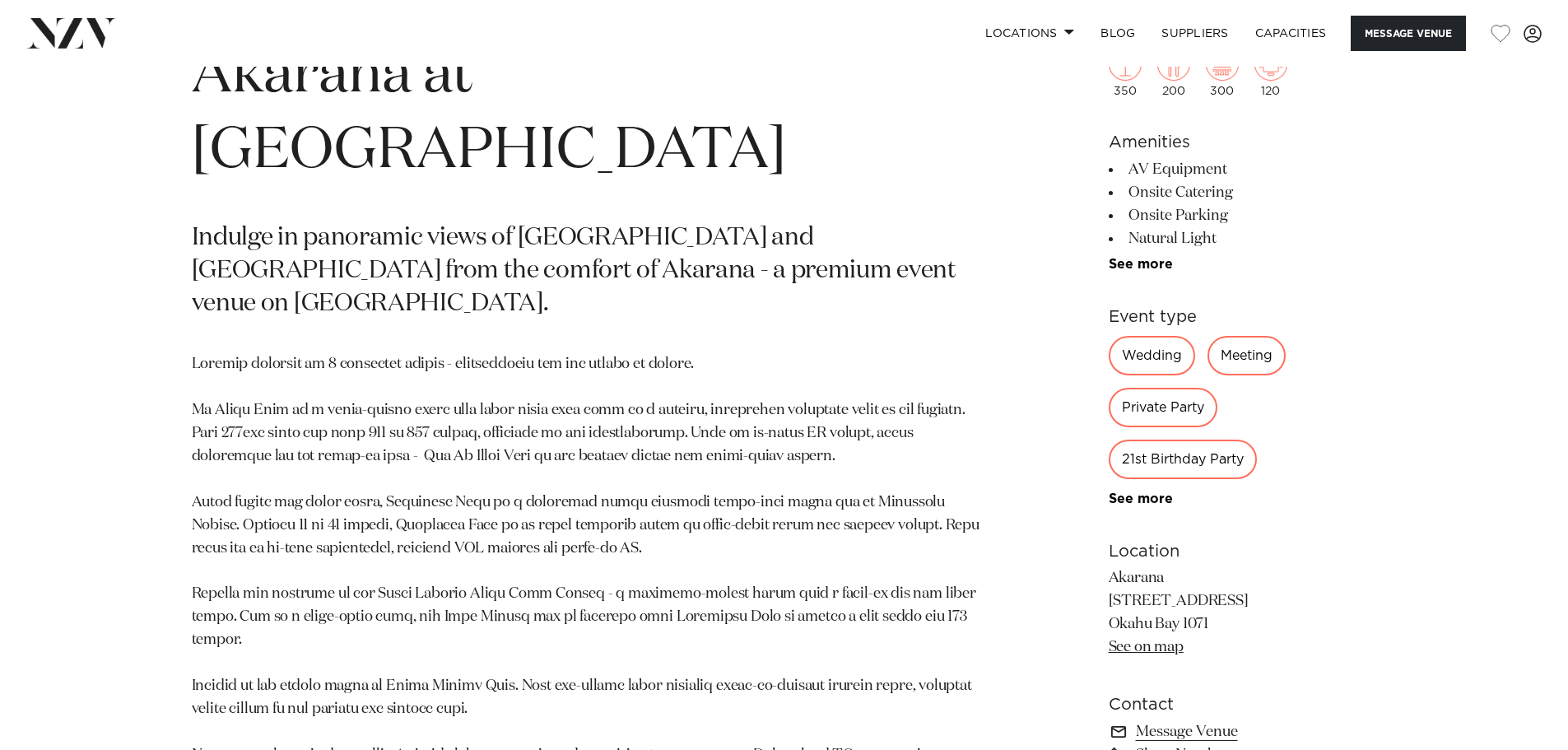
scroll to position [905, 0]
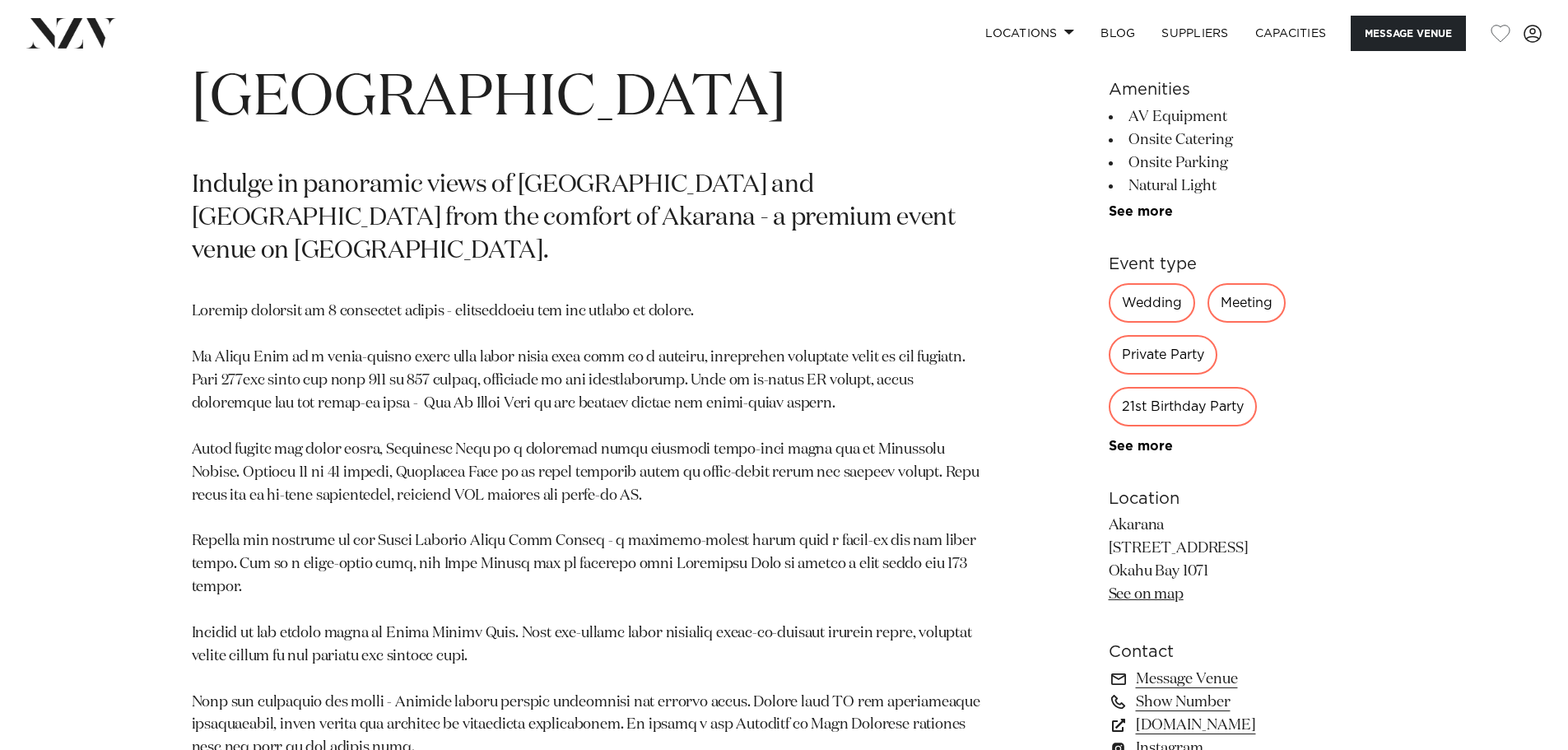
click at [1152, 597] on link "See on map" at bounding box center [1145, 594] width 75 height 15
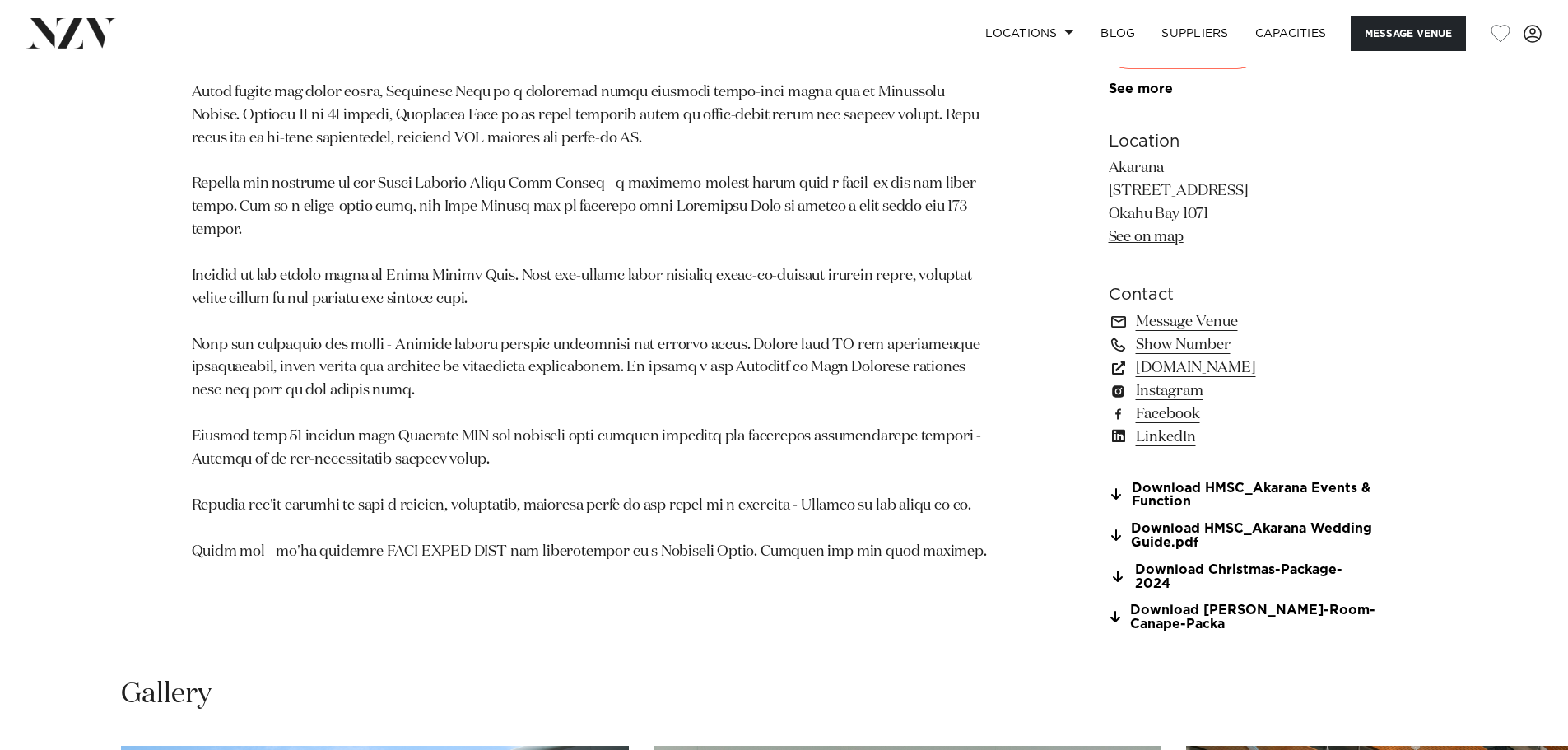
scroll to position [1235, 0]
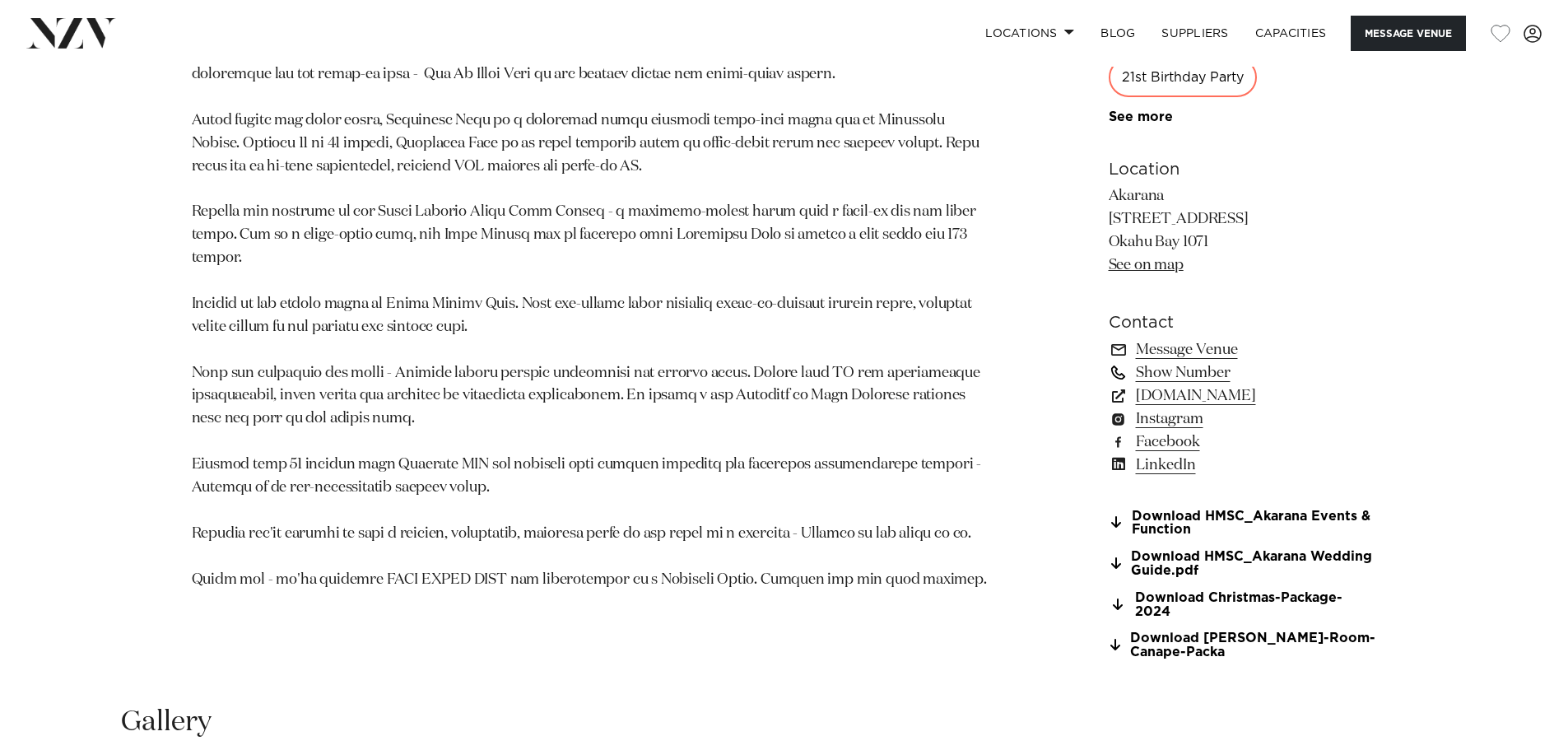
click at [1165, 376] on link "Show Number" at bounding box center [1242, 372] width 268 height 23
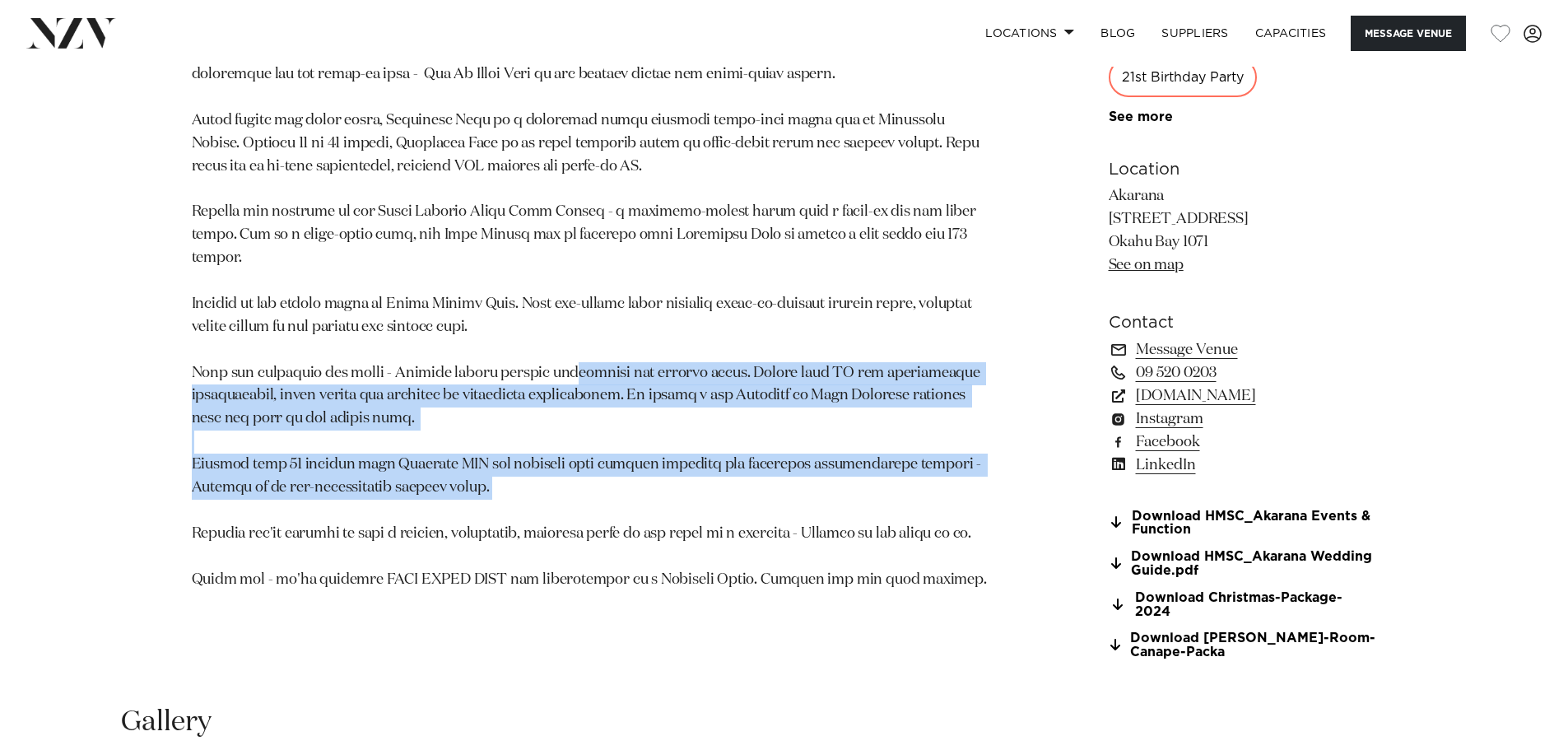
drag, startPoint x: 552, startPoint y: 323, endPoint x: 637, endPoint y: 433, distance: 139.0
click at [637, 433] on p at bounding box center [592, 281] width 800 height 620
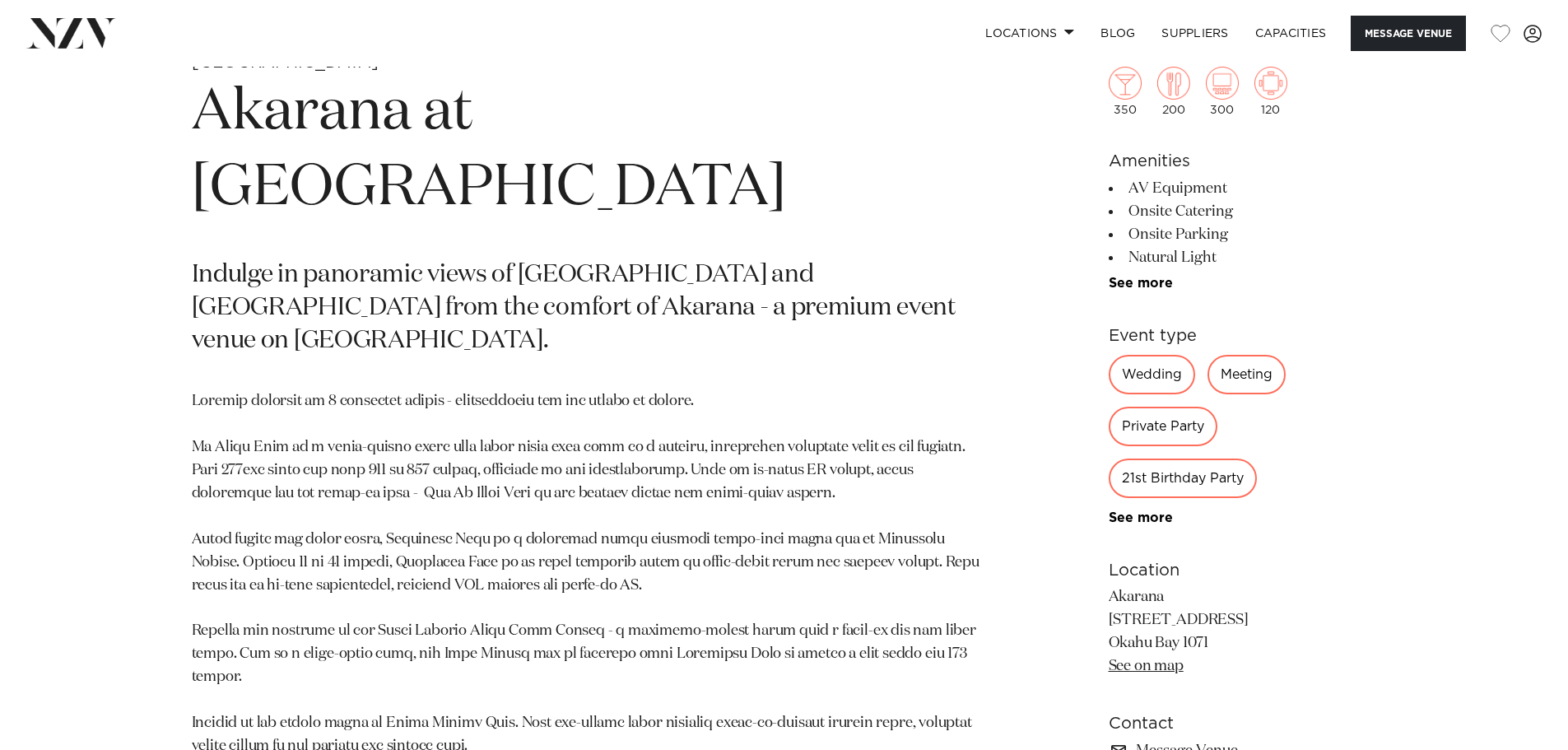
scroll to position [1070, 0]
